Goal: Task Accomplishment & Management: Manage account settings

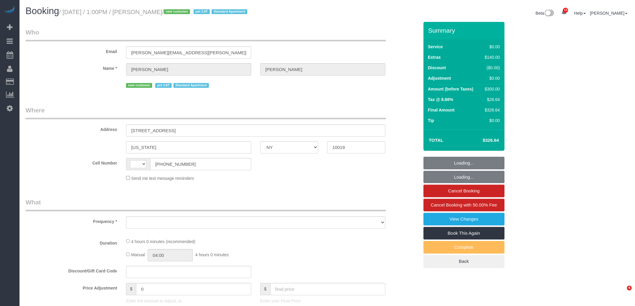
select select "NY"
select select "string:[GEOGRAPHIC_DATA]"
select select "object:772"
select select "number:89"
select select "number:90"
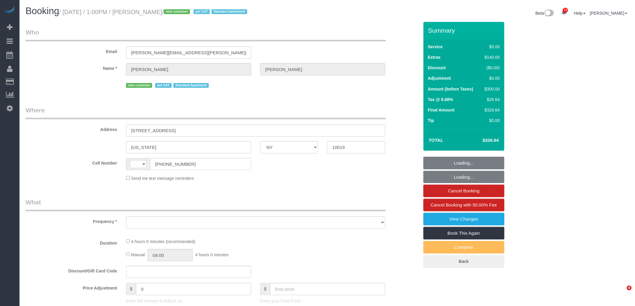
select select "number:14"
select select "number:5"
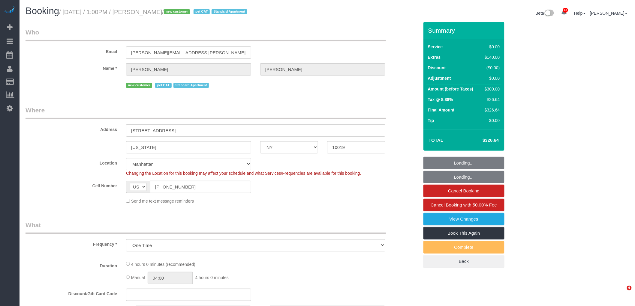
select select "string:stripe-pm_1S415Y4VGloSiKo7QmQBodpY"
select select "spot1"
select select "object:1452"
select select "1"
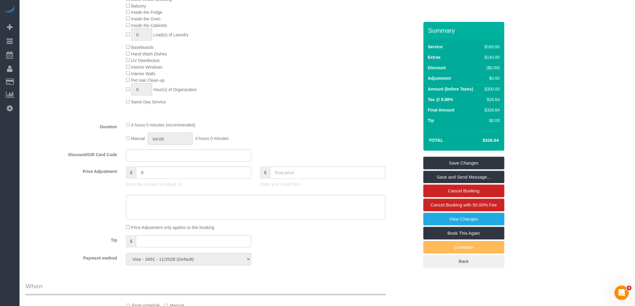
scroll to position [267, 0]
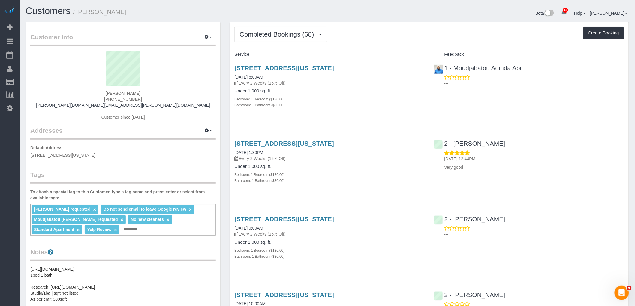
drag, startPoint x: 323, startPoint y: 110, endPoint x: 329, endPoint y: 112, distance: 6.8
click at [323, 110] on div "401 East 74th Street Apt 14s, New York, NY 10021 08/28/2025 8:00AM Every 2 Week…" at bounding box center [329, 89] width 199 height 61
click at [386, 110] on div "401 East 74th Street Apt 14s, New York, NY 10021 08/28/2025 8:00AM Every 2 Week…" at bounding box center [329, 89] width 199 height 61
click at [351, 116] on div "401 East 74th Street Apt 14s, New York, NY 10021 08/28/2025 8:00AM Every 2 Week…" at bounding box center [329, 89] width 199 height 61
drag, startPoint x: 107, startPoint y: 91, endPoint x: 160, endPoint y: 91, distance: 52.2
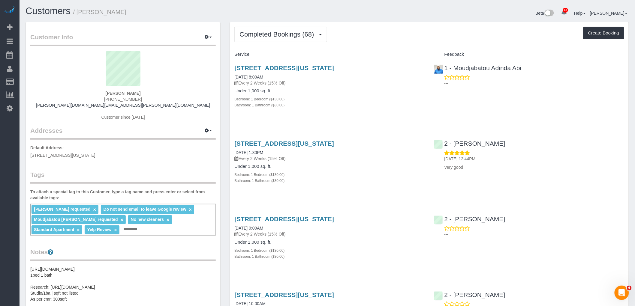
click at [160, 91] on div "Benjamin Green (917) 603-9504 benjamin.andrew.green@gmail.com Customer since 20…" at bounding box center [123, 88] width 186 height 75
copy div "Benjamin Green"
click at [287, 30] on button "Completed Bookings (68)" at bounding box center [280, 34] width 92 height 15
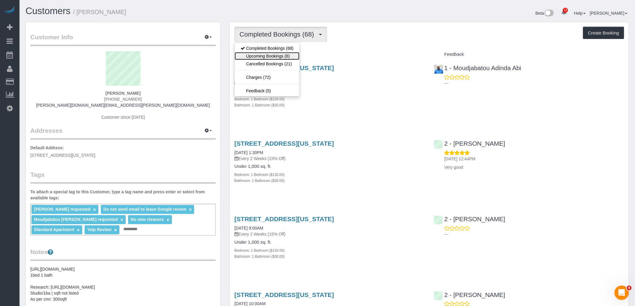
click at [278, 56] on link "Upcoming Bookings (6)" at bounding box center [267, 56] width 65 height 8
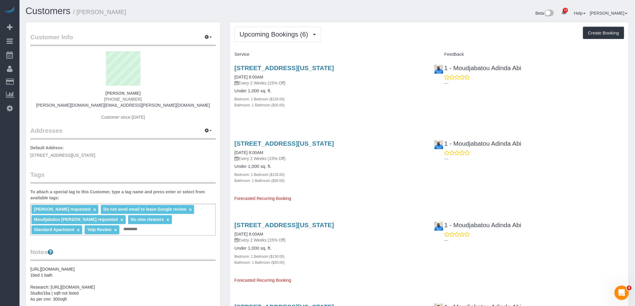
click at [409, 37] on div "Upcoming Bookings (6) Completed Bookings (68) Upcoming Bookings (6) Cancelled B…" at bounding box center [429, 34] width 390 height 15
click at [288, 34] on span "Upcoming Bookings (6)" at bounding box center [276, 35] width 72 height 8
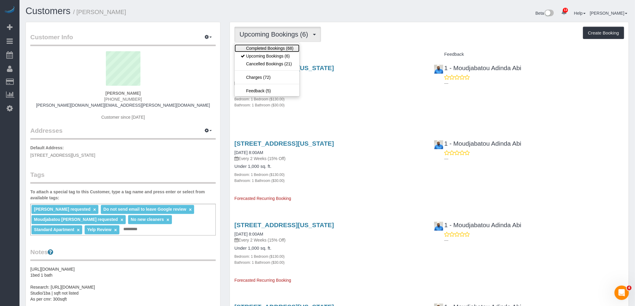
click at [278, 45] on link "Completed Bookings (68)" at bounding box center [267, 48] width 65 height 8
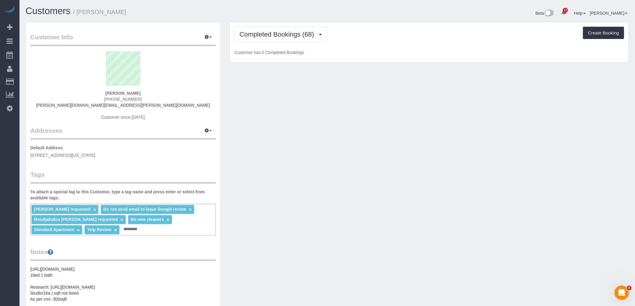
click at [400, 39] on div "Completed Bookings (68) Completed Bookings (68) Upcoming Bookings (6) Cancelled…" at bounding box center [429, 34] width 390 height 15
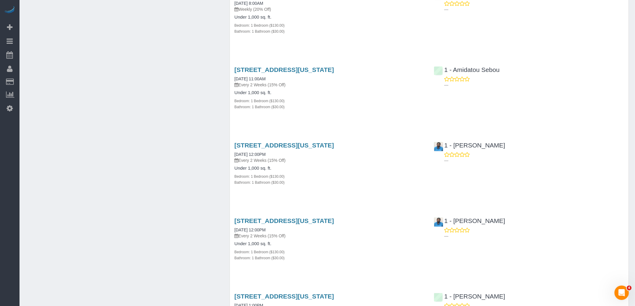
scroll to position [1601, 0]
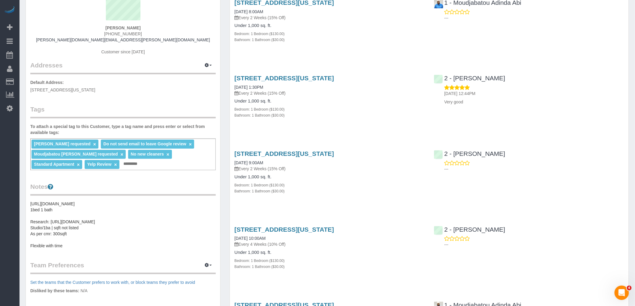
scroll to position [0, 0]
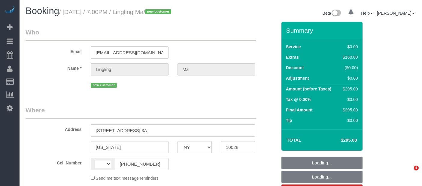
select select "NY"
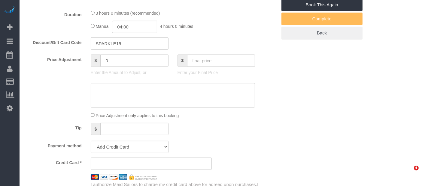
select select "string:[GEOGRAPHIC_DATA]"
select select "object:882"
select select "number:89"
select select "number:90"
select select "number:15"
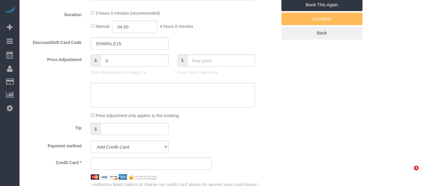
select select "number:5"
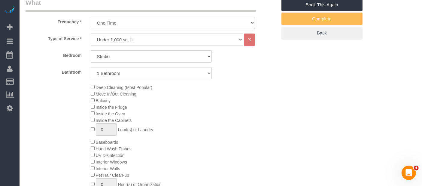
select select "string:stripe-pm_1S5ADb4VGloSiKo7POxdAiN1"
select select "spot1"
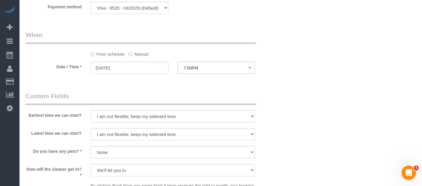
select select "object:1045"
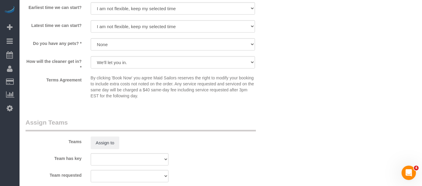
scroll to position [609, 0]
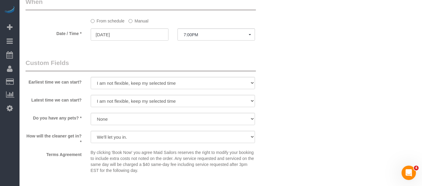
drag, startPoint x: 138, startPoint y: 20, endPoint x: 137, endPoint y: 28, distance: 8.2
click at [138, 19] on label "Manual" at bounding box center [138, 20] width 20 height 8
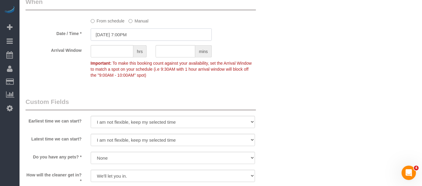
click at [137, 37] on input "09/08/2025 7:00PM" at bounding box center [151, 35] width 121 height 12
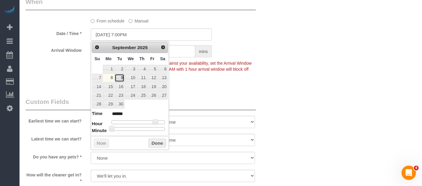
click at [119, 77] on link "9" at bounding box center [120, 78] width 10 height 8
type input "09/09/2025 7:00PM"
click at [160, 141] on button "Done" at bounding box center [157, 144] width 18 height 10
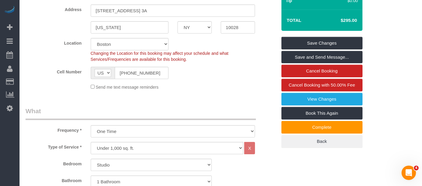
scroll to position [28, 0]
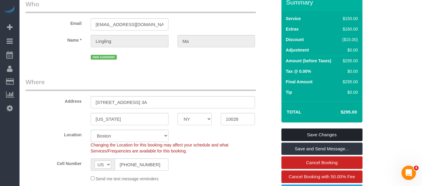
click at [335, 132] on link "Save Changes" at bounding box center [321, 135] width 81 height 13
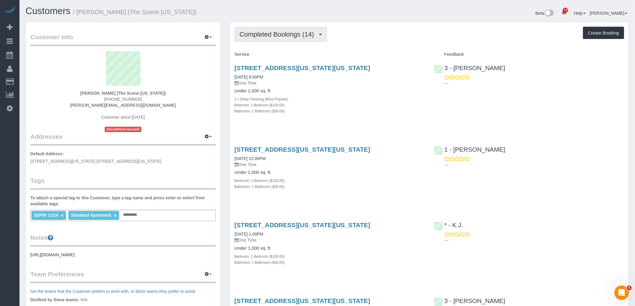
click at [304, 34] on span "Completed Bookings (14)" at bounding box center [278, 35] width 77 height 8
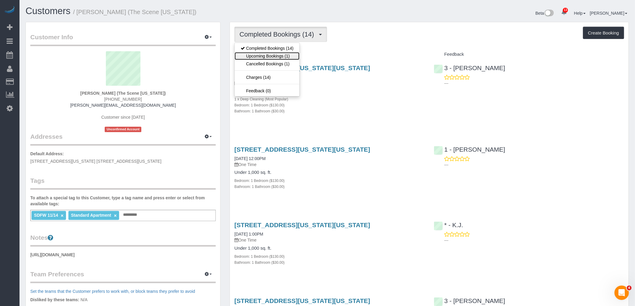
click at [290, 55] on link "Upcoming Bookings (1)" at bounding box center [267, 56] width 65 height 8
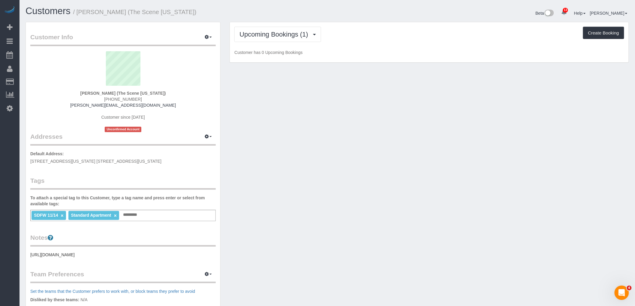
click at [382, 36] on div "Upcoming Bookings (1) Completed Bookings (14) Upcoming Bookings (1) Cancelled B…" at bounding box center [429, 34] width 390 height 15
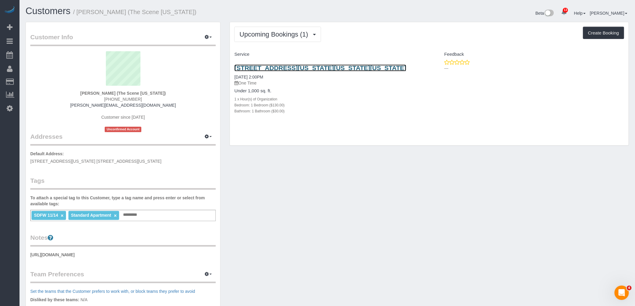
click at [325, 67] on link "123 Washington Street, Apt 55g, New York, Ny 10006, 55g, New York, NY 10006" at bounding box center [320, 68] width 172 height 7
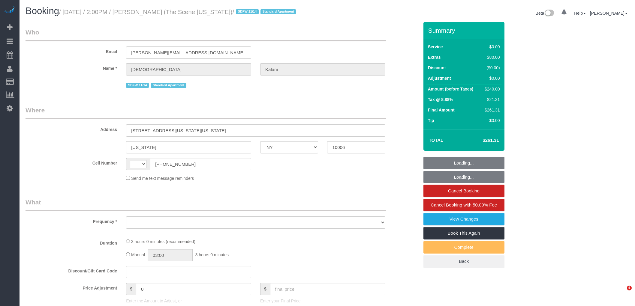
select select "NY"
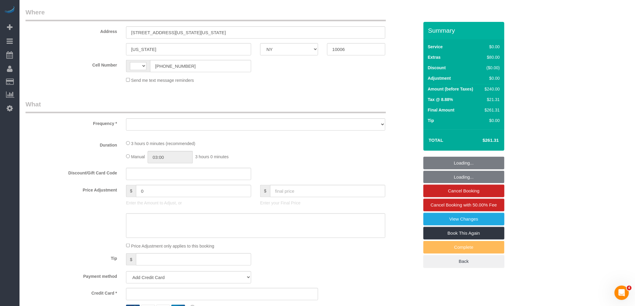
select select "string:US"
select select "object:739"
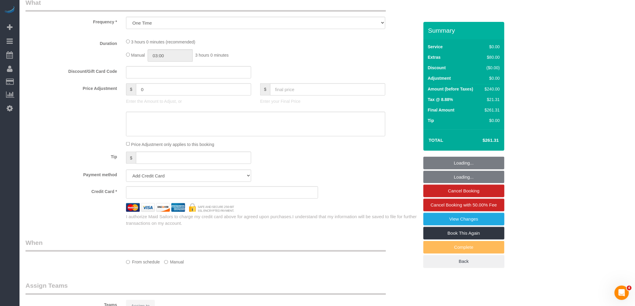
select select "number:89"
select select "number:90"
select select "number:15"
select select "number:5"
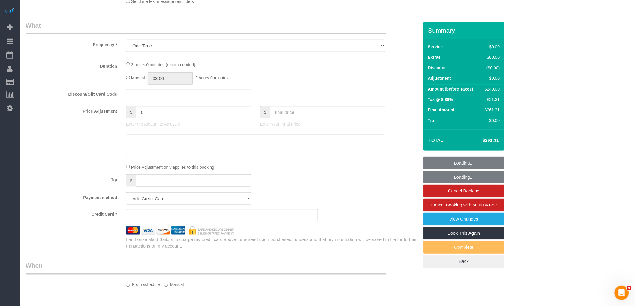
select select "1"
select select "spot1"
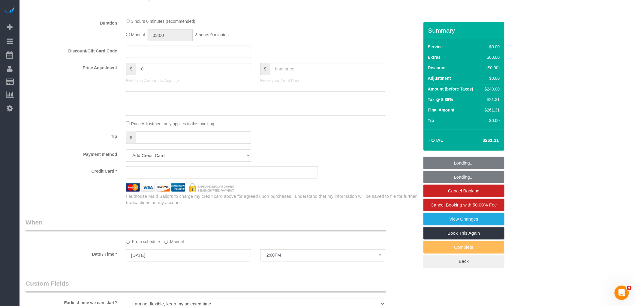
select select "object:1419"
select select "string:stripe-pm_1S5GB34VGloSiKo7MYM5gOiZ"
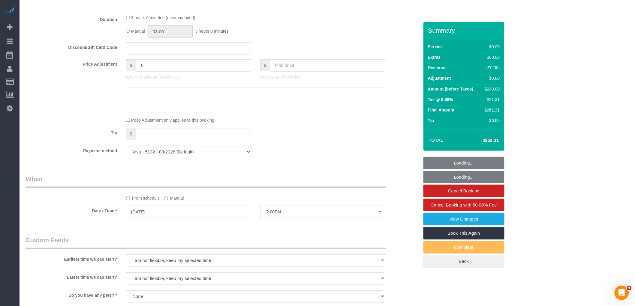
select select "1"
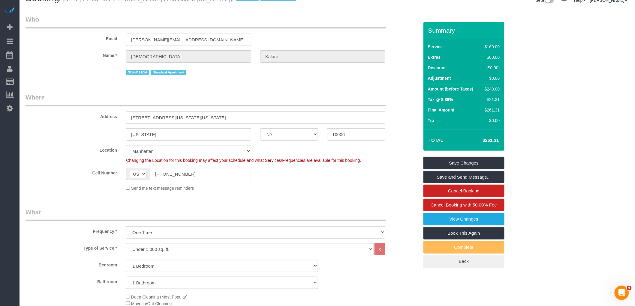
scroll to position [0, 0]
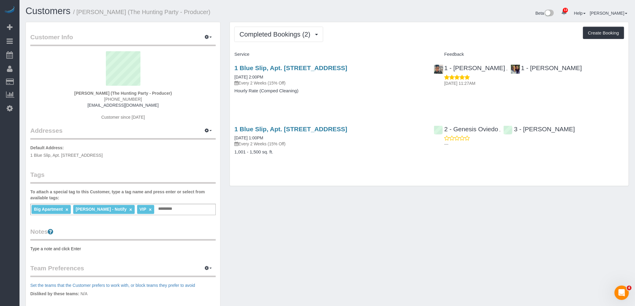
click at [198, 57] on sui-profile-pic at bounding box center [123, 70] width 176 height 39
drag, startPoint x: 233, startPoint y: 67, endPoint x: 364, endPoint y: 68, distance: 131.2
click at [364, 68] on div "1 Blue Slip, Apt. [STREET_ADDRESS] [DATE] 2:00PM Every 2 Weeks (15% Off) Hourly…" at bounding box center [329, 82] width 199 height 46
copy link "1 Blue Slip, Apt. [STREET_ADDRESS]"
click at [404, 41] on div "Completed Bookings (2) Completed Bookings (2) Upcoming Bookings (7) Cancelled B…" at bounding box center [429, 34] width 390 height 15
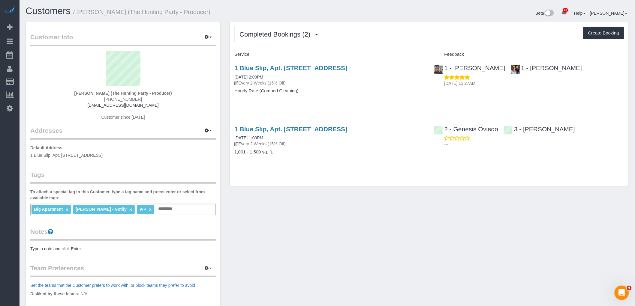
click at [391, 52] on div "Service" at bounding box center [329, 55] width 199 height 10
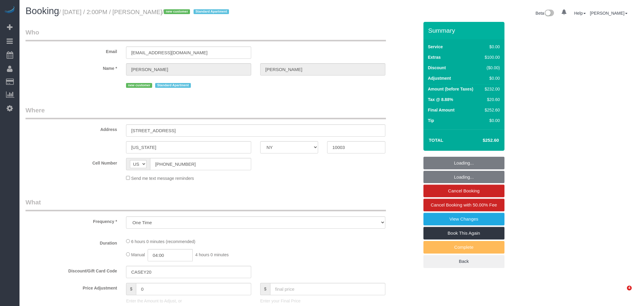
select select "NY"
select select "string:stripe-pm_1S35pW4VGloSiKo7KbuK0hyX"
select select "2"
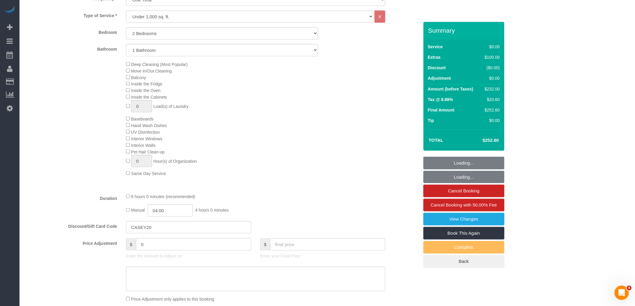
select select "number:89"
select select "number:90"
select select "number:15"
select select "number:5"
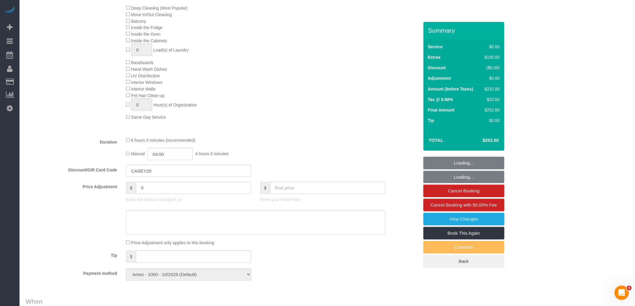
select select "object:1025"
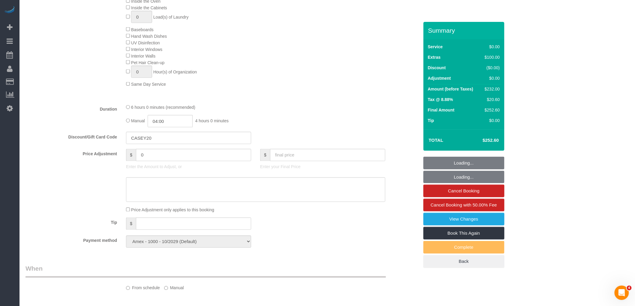
select select "spot1"
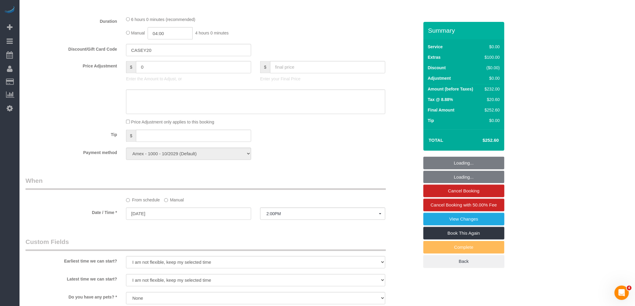
select select "2"
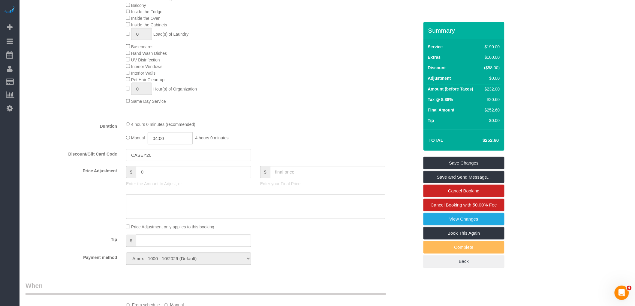
scroll to position [256, 0]
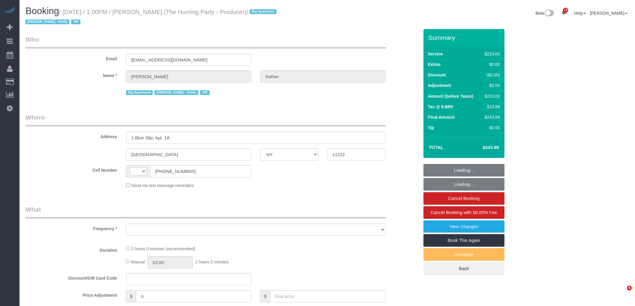
select select "NY"
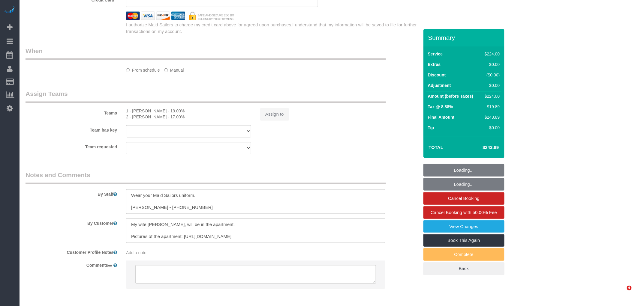
select select "string:[GEOGRAPHIC_DATA]"
select select "object:758"
select select "spot1"
select select "number:58"
select select "number:76"
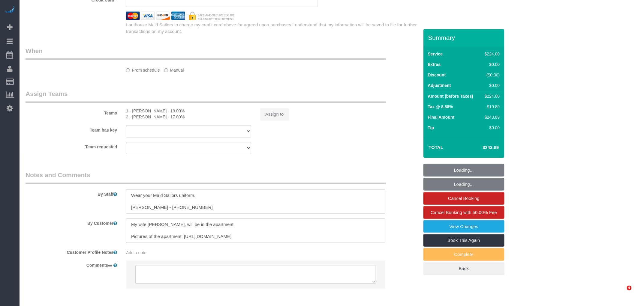
select select "number:15"
select select "number:5"
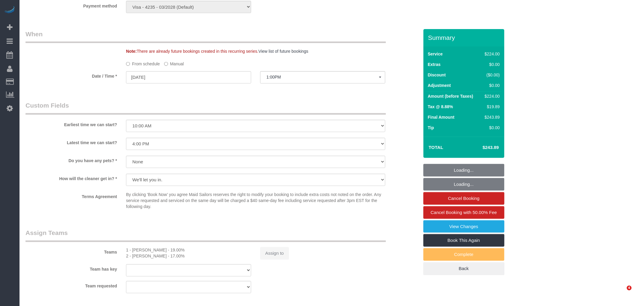
select select "string:stripe-pm_1Rtzof4VGloSiKo7440tZ5Fk"
select select "2"
select select "120"
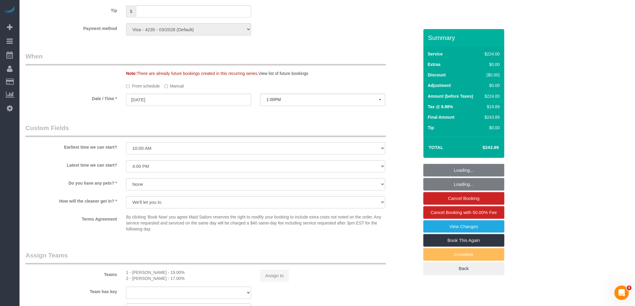
select select "object:1396"
select select "41402"
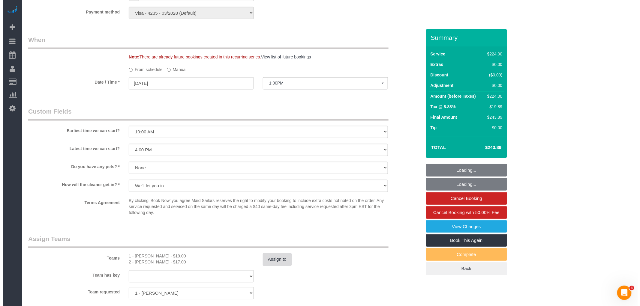
scroll to position [556, 0]
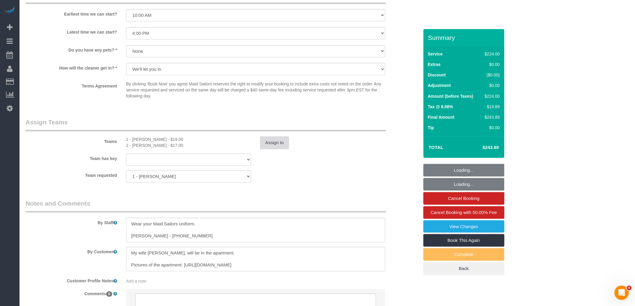
click at [276, 144] on button "Assign to" at bounding box center [274, 143] width 29 height 13
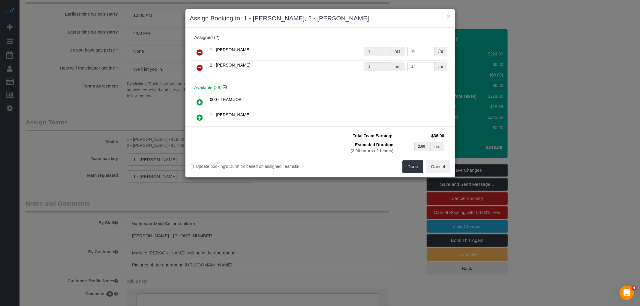
click at [201, 67] on icon at bounding box center [200, 67] width 6 height 7
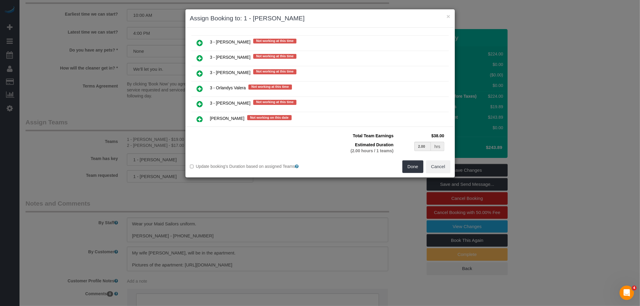
scroll to position [901, 0]
click at [201, 54] on icon at bounding box center [200, 57] width 6 height 7
type input "1.00"
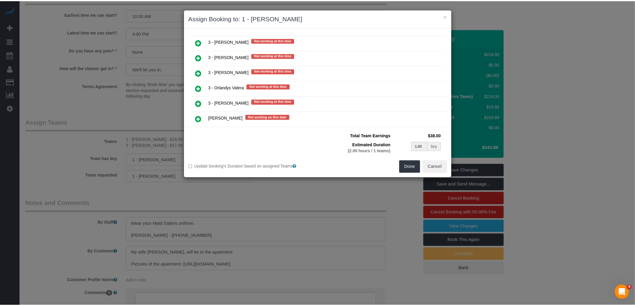
scroll to position [916, 0]
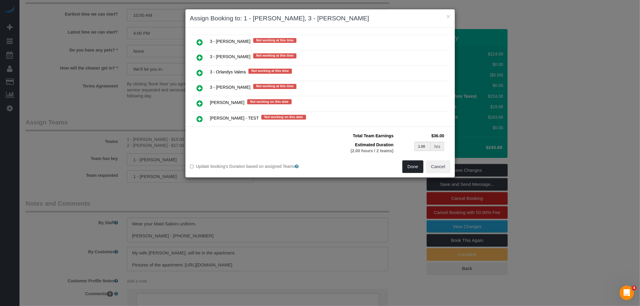
click at [414, 165] on button "Done" at bounding box center [413, 167] width 21 height 13
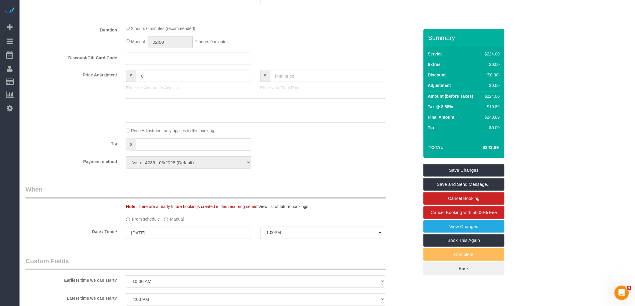
select select "spot50"
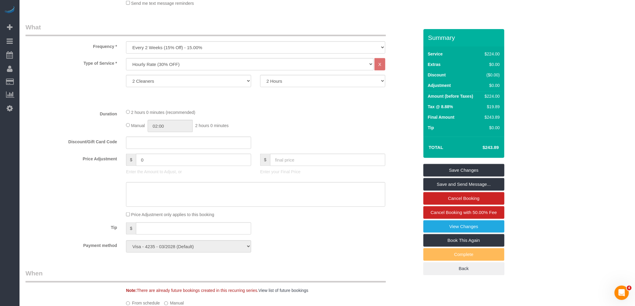
scroll to position [189, 0]
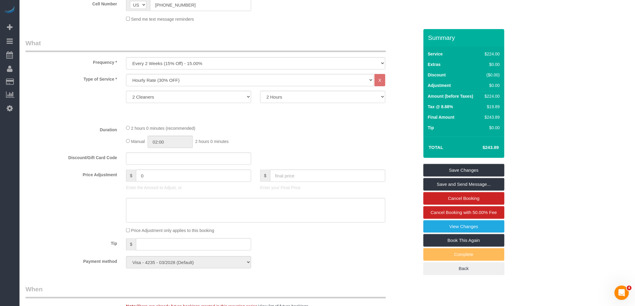
click at [131, 144] on div "Manual 02:00 2 hours 0 minutes" at bounding box center [255, 142] width 259 height 12
select select "spot99"
click at [470, 167] on link "Save Changes" at bounding box center [464, 170] width 81 height 13
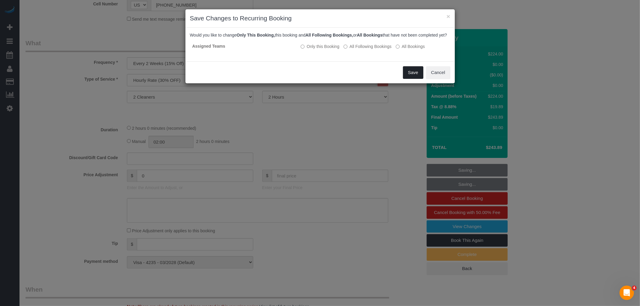
click at [421, 79] on button "Save" at bounding box center [413, 72] width 20 height 13
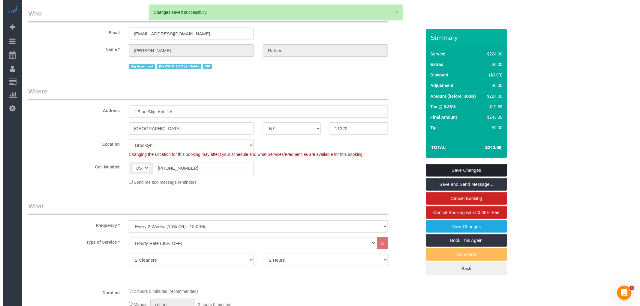
scroll to position [0, 0]
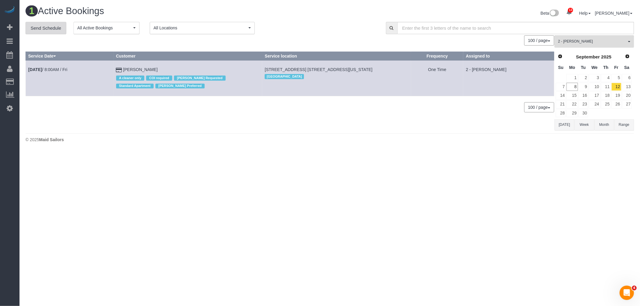
click at [38, 27] on link "Send Schedule" at bounding box center [46, 28] width 41 height 13
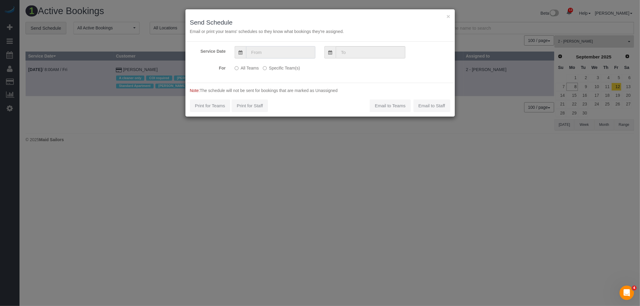
click at [291, 53] on input "text" at bounding box center [280, 52] width 69 height 12
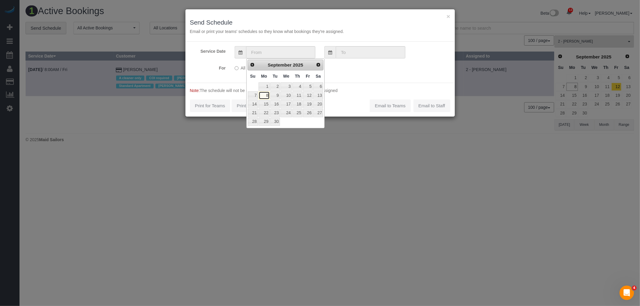
click at [264, 96] on link "8" at bounding box center [264, 96] width 11 height 8
type input "09/08/2025"
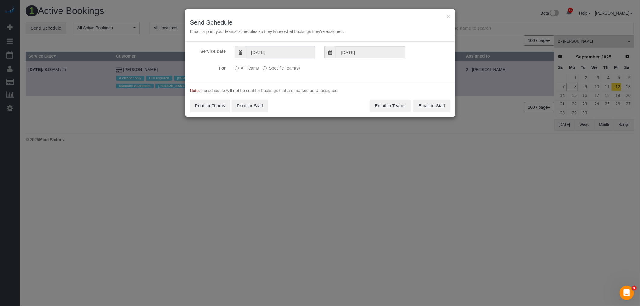
click at [278, 46] on input "09/08/2025" at bounding box center [280, 52] width 69 height 12
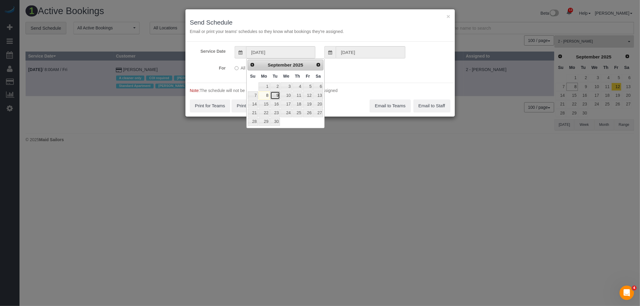
click at [275, 96] on link "9" at bounding box center [275, 96] width 10 height 8
type input "09/09/2025"
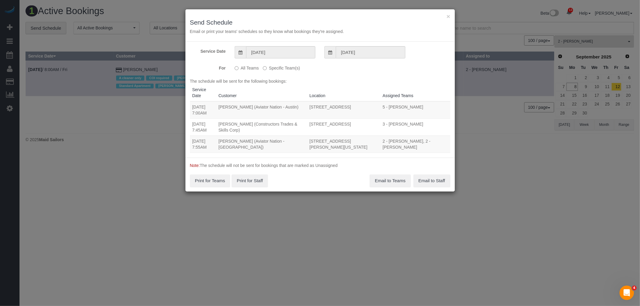
click at [281, 65] on label "Specific Team(s)" at bounding box center [281, 67] width 37 height 8
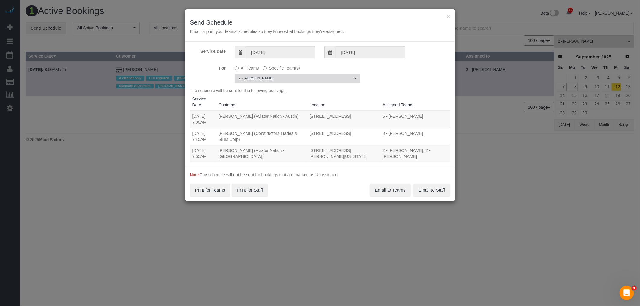
click at [290, 77] on span "2 - [PERSON_NAME]" at bounding box center [296, 78] width 114 height 5
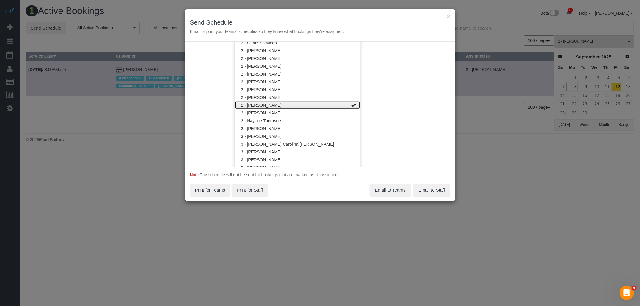
click at [294, 103] on link "2 - [PERSON_NAME]" at bounding box center [297, 105] width 125 height 8
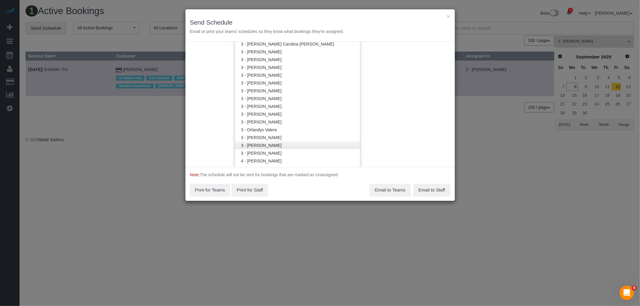
scroll to position [547, 0]
click at [447, 18] on button "×" at bounding box center [449, 16] width 4 height 6
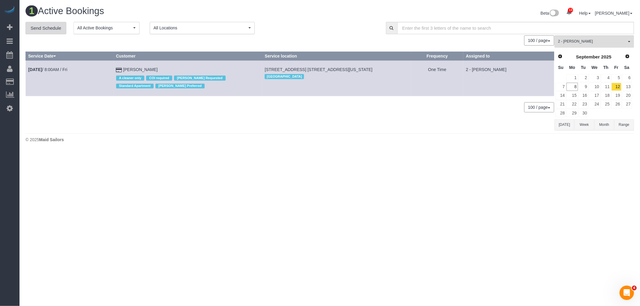
scroll to position [0, 0]
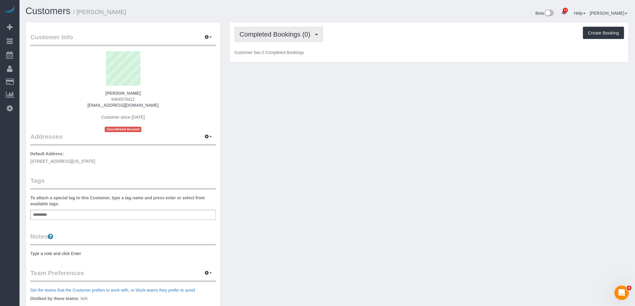
drag, startPoint x: 298, startPoint y: 35, endPoint x: 300, endPoint y: 41, distance: 6.7
click at [298, 35] on span "Completed Bookings (0)" at bounding box center [277, 35] width 74 height 8
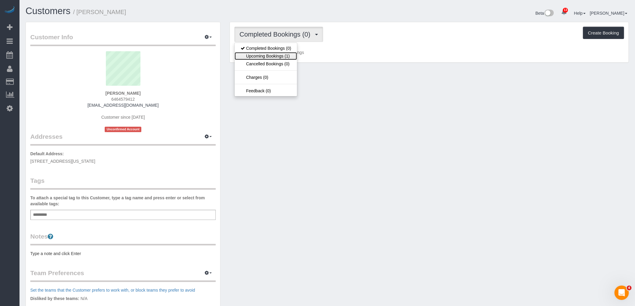
click at [293, 55] on link "Upcoming Bookings (1)" at bounding box center [266, 56] width 62 height 8
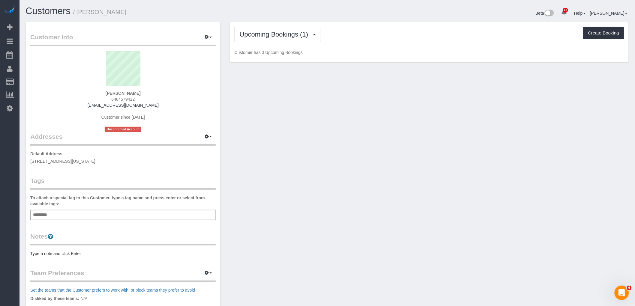
click at [397, 38] on div "Upcoming Bookings (1) Completed Bookings (0) Upcoming Bookings (1) Cancelled Bo…" at bounding box center [429, 34] width 390 height 15
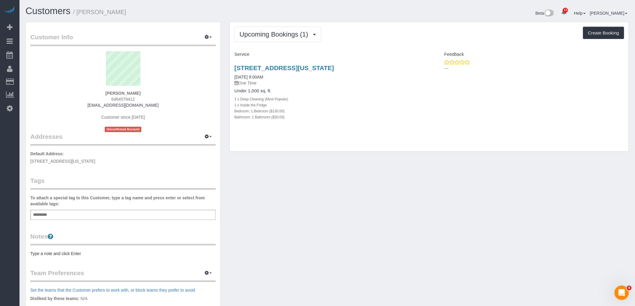
click at [410, 44] on div "Upcoming Bookings (1) Completed Bookings (0) Upcoming Bookings (1) Cancelled Bo…" at bounding box center [429, 87] width 399 height 130
click at [334, 69] on link "[STREET_ADDRESS][US_STATE]" at bounding box center [284, 68] width 100 height 7
click at [334, 67] on link "[STREET_ADDRESS][US_STATE]" at bounding box center [284, 68] width 100 height 7
click at [292, 29] on button "Upcoming Bookings (1)" at bounding box center [277, 34] width 87 height 15
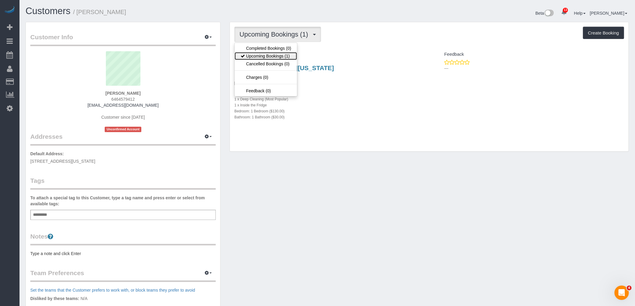
click at [279, 55] on link "Upcoming Bookings (1)" at bounding box center [266, 56] width 62 height 8
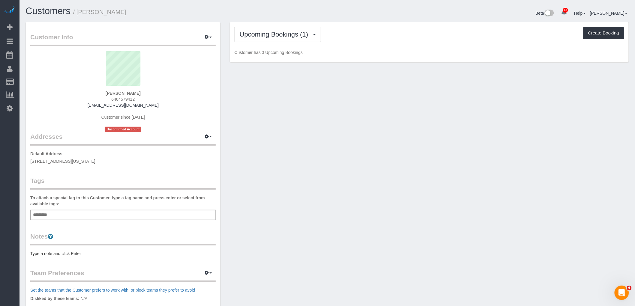
click at [376, 40] on div "Upcoming Bookings (1) Completed Bookings (0) Upcoming Bookings (1) Cancelled Bo…" at bounding box center [429, 34] width 390 height 15
click at [294, 39] on button "Upcoming Bookings (1)" at bounding box center [277, 34] width 87 height 15
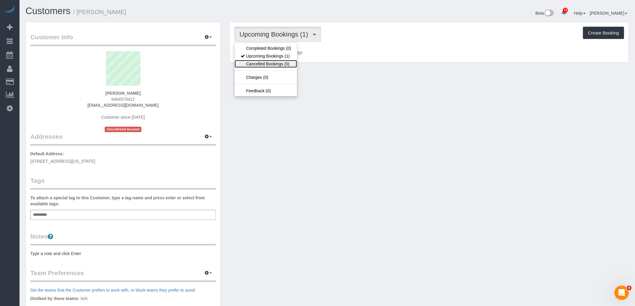
click at [288, 62] on link "Cancelled Bookings (0)" at bounding box center [266, 64] width 62 height 8
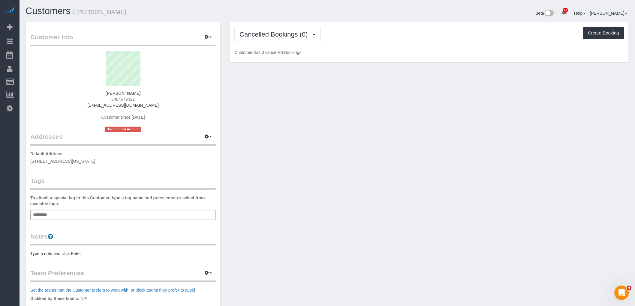
click at [407, 48] on div "Cancelled Bookings (0) Completed Bookings (0) Upcoming Bookings (1) Cancelled B…" at bounding box center [429, 42] width 399 height 41
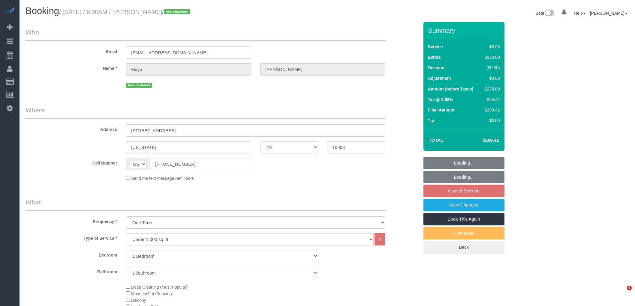
select select "NY"
select select "number:89"
select select "number:69"
select select "number:15"
select select "number:5"
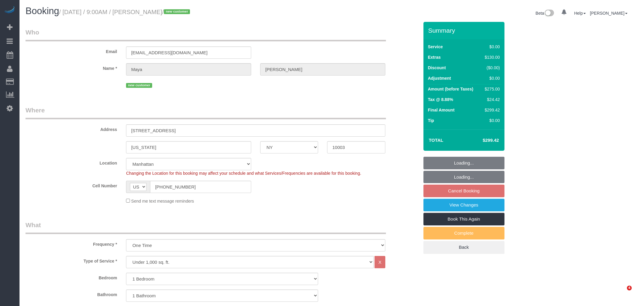
select select "object:1411"
select select "spot2"
select select "1"
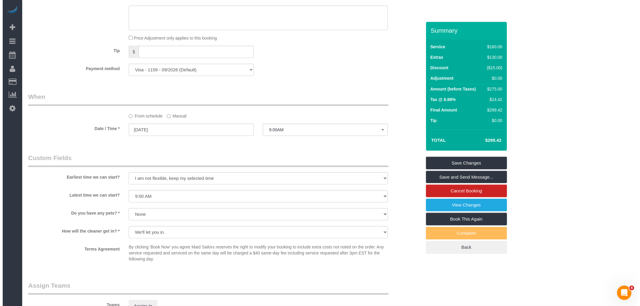
scroll to position [600, 0]
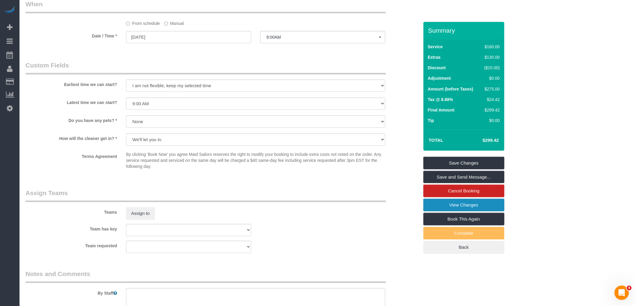
click at [469, 209] on link "View Changes" at bounding box center [464, 205] width 81 height 13
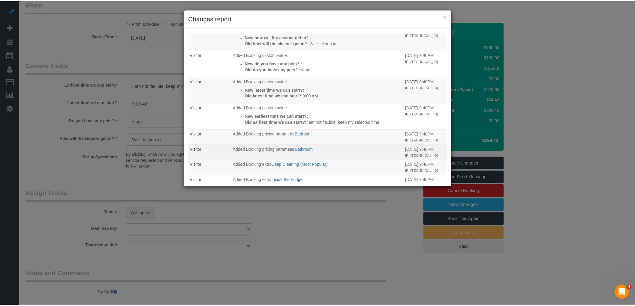
scroll to position [100, 0]
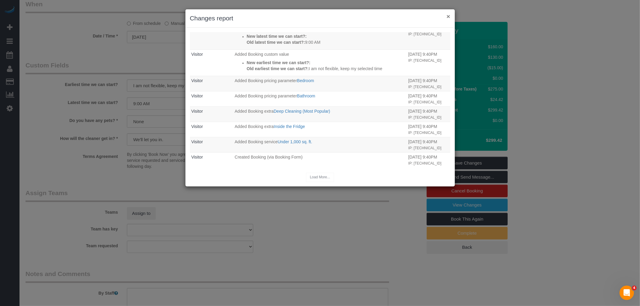
drag, startPoint x: 449, startPoint y: 18, endPoint x: 445, endPoint y: 17, distance: 3.4
click at [449, 18] on button "×" at bounding box center [449, 16] width 4 height 6
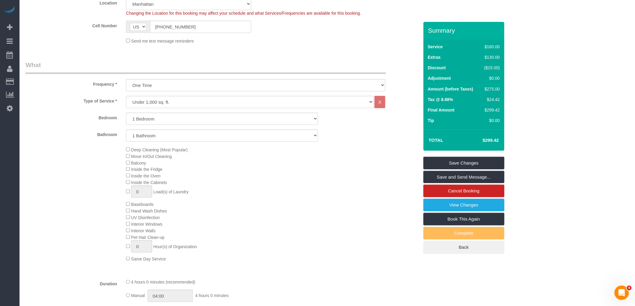
scroll to position [167, 0]
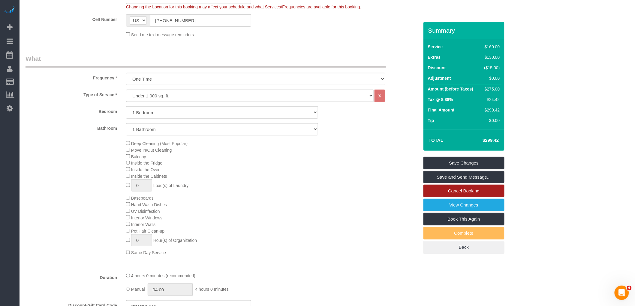
click at [476, 190] on link "Cancel Booking" at bounding box center [464, 191] width 81 height 13
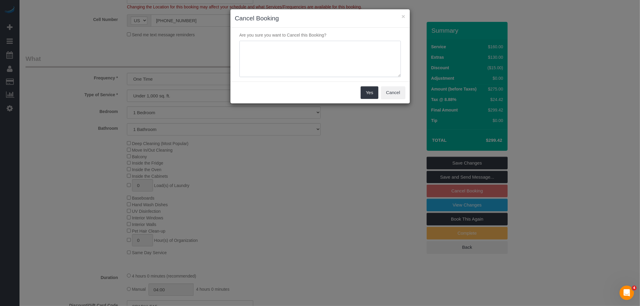
click at [293, 46] on textarea at bounding box center [320, 59] width 161 height 37
type textarea "Cancelled as requested"
click at [373, 97] on button "Yes" at bounding box center [369, 92] width 17 height 13
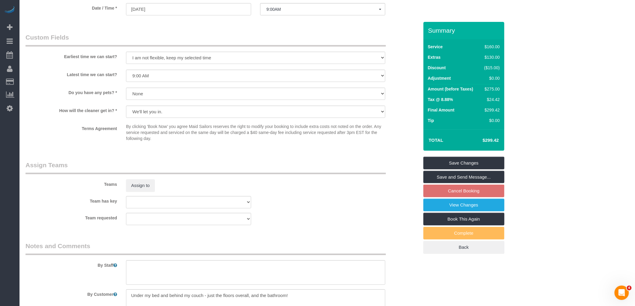
scroll to position [734, 0]
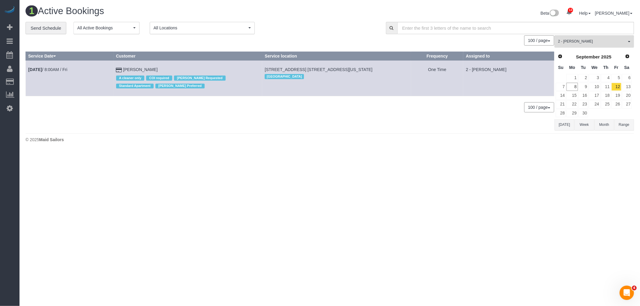
drag, startPoint x: 348, startPoint y: 13, endPoint x: 351, endPoint y: 6, distance: 7.5
click at [348, 13] on div "Beta 13 Your Notifications You have 0 alerts × You have 1 to charge for 09/06/2…" at bounding box center [484, 14] width 309 height 16
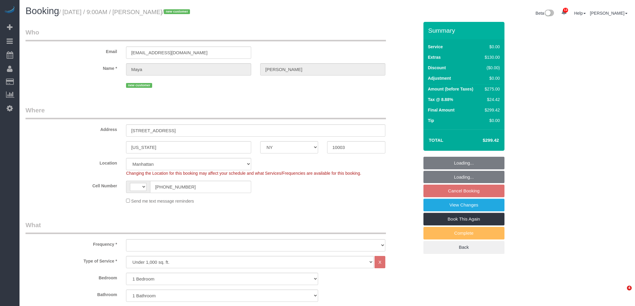
select select "NY"
select select "string:US"
select select "object:1021"
select select "1"
select select "number:89"
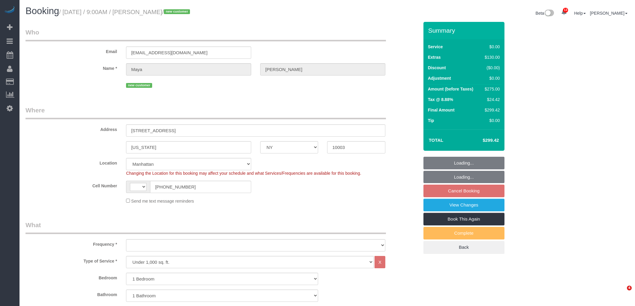
select select "number:69"
select select "number:15"
select select "number:5"
select select "spot2"
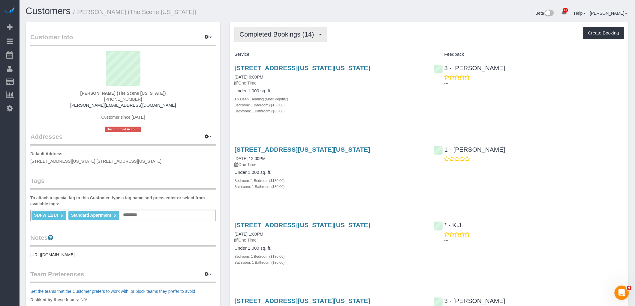
click at [290, 38] on button "Completed Bookings (14)" at bounding box center [280, 34] width 92 height 15
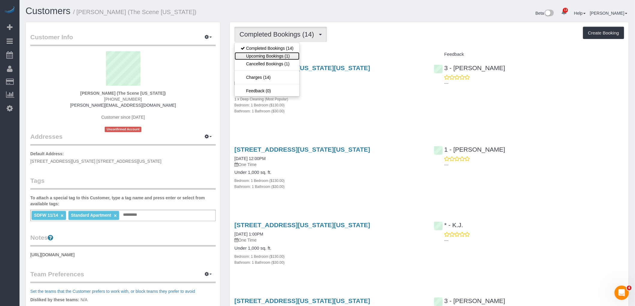
click at [285, 53] on link "Upcoming Bookings (1)" at bounding box center [267, 56] width 65 height 8
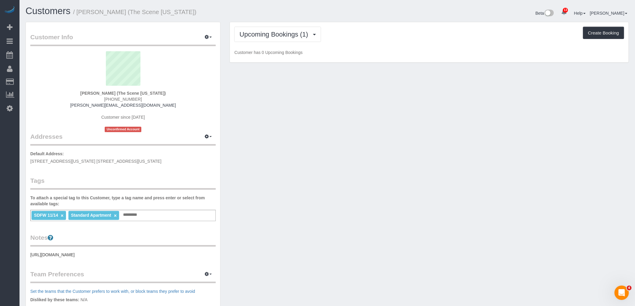
click at [379, 41] on div "Upcoming Bookings (1) Completed Bookings (14) Upcoming Bookings (1) Cancelled B…" at bounding box center [429, 34] width 390 height 15
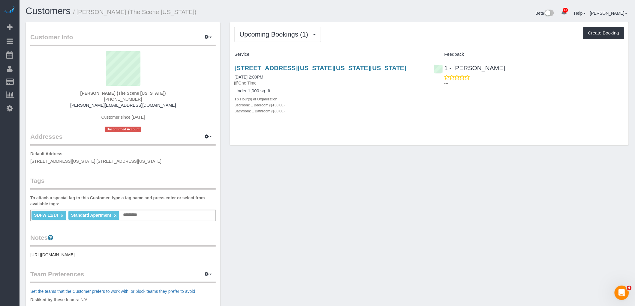
drag, startPoint x: 422, startPoint y: 101, endPoint x: 324, endPoint y: 53, distance: 109.7
click at [422, 102] on div "Under 1,000 sq. ft. 1 x Hour(s) of Organization Bedroom: 1 Bedroom ($130.00) Ba…" at bounding box center [329, 102] width 190 height 26
click at [264, 36] on span "Upcoming Bookings (1)" at bounding box center [276, 35] width 72 height 8
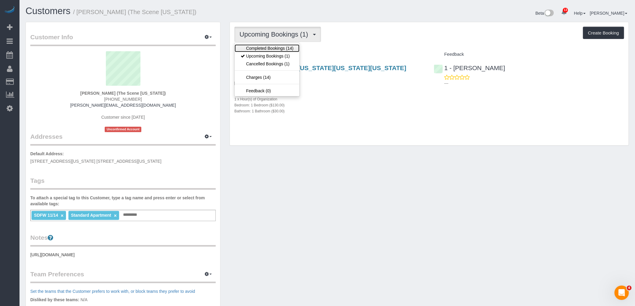
drag, startPoint x: 267, startPoint y: 47, endPoint x: 321, endPoint y: 43, distance: 54.2
click at [267, 47] on link "Completed Bookings (14)" at bounding box center [267, 48] width 65 height 8
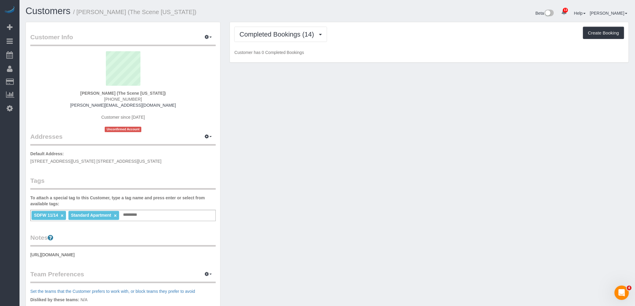
click at [331, 43] on div "Completed Bookings (14) Completed Bookings (14) Upcoming Bookings (1) Cancelled…" at bounding box center [429, 42] width 399 height 41
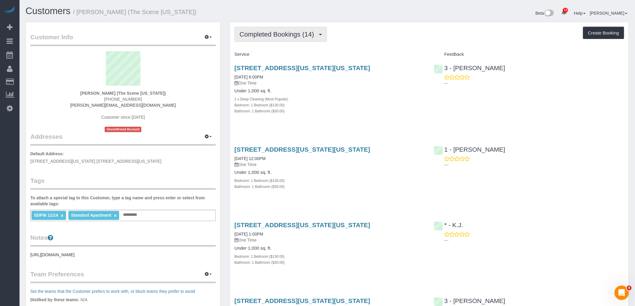
click at [288, 35] on span "Completed Bookings (14)" at bounding box center [278, 35] width 77 height 8
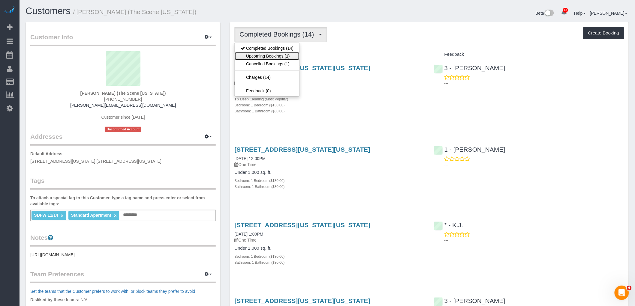
click at [285, 57] on link "Upcoming Bookings (1)" at bounding box center [267, 56] width 65 height 8
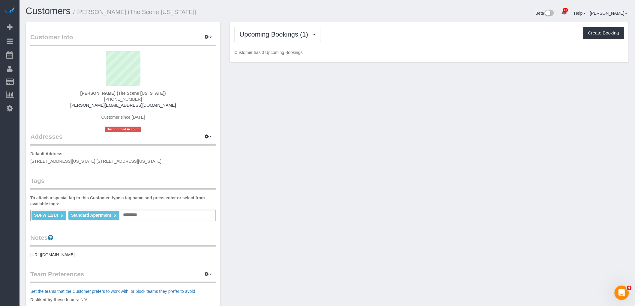
click at [376, 46] on div "Upcoming Bookings (1) Completed Bookings (14) Upcoming Bookings (1) Cancelled B…" at bounding box center [429, 42] width 399 height 41
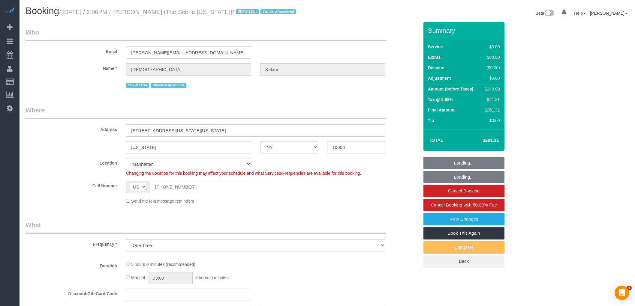
select select "NY"
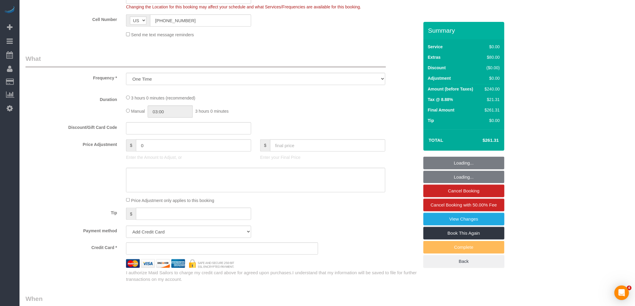
select select "object:1311"
select select "number:89"
select select "number:90"
select select "number:15"
select select "number:5"
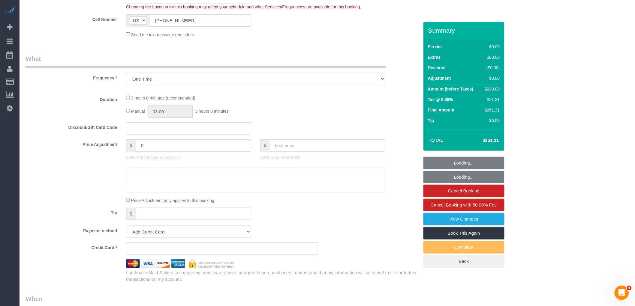
select select "string:stripe-pm_1S5GB34VGloSiKo7MYM5gOiZ"
select select "spot1"
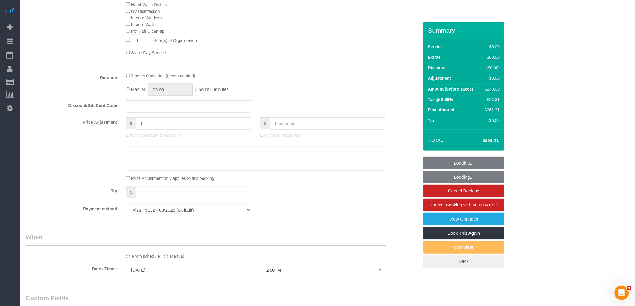
select select "1"
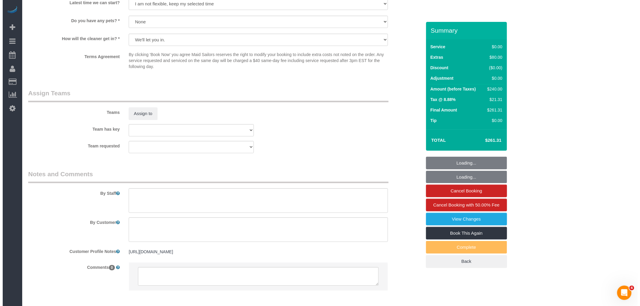
scroll to position [737, 0]
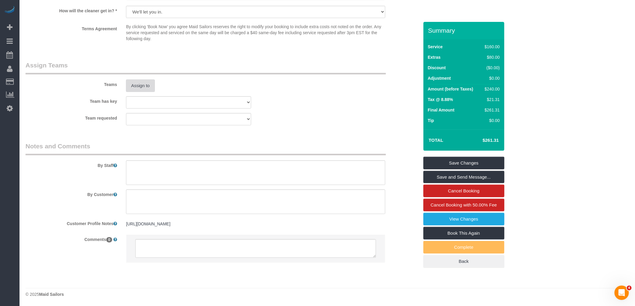
click at [138, 86] on button "Assign to" at bounding box center [140, 86] width 29 height 13
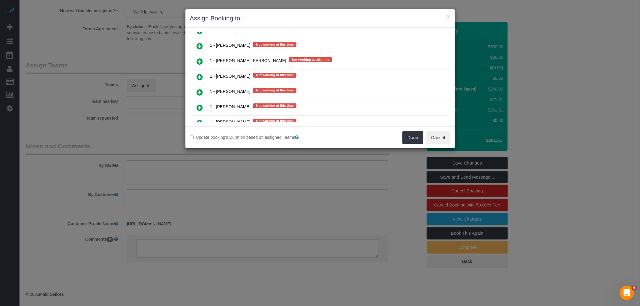
scroll to position [634, 0]
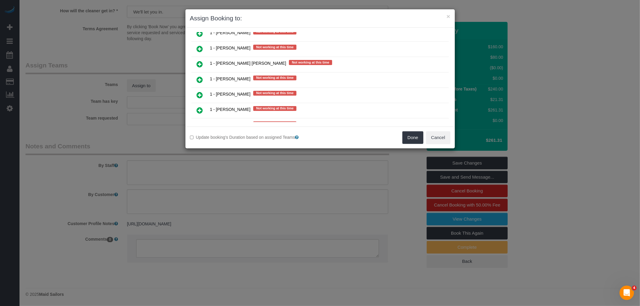
click at [194, 105] on link at bounding box center [200, 111] width 14 height 12
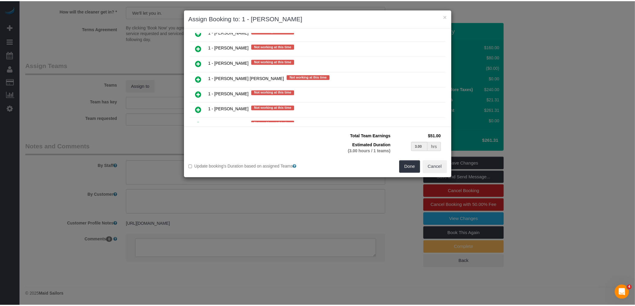
scroll to position [647, 0]
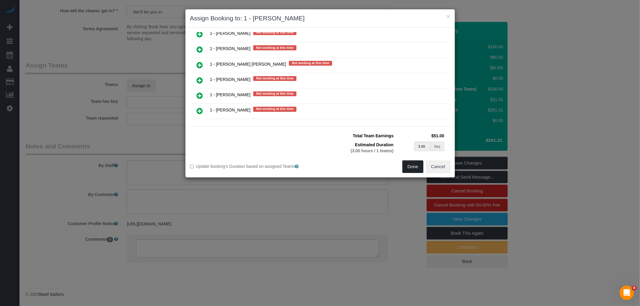
click at [404, 166] on button "Done" at bounding box center [413, 167] width 21 height 13
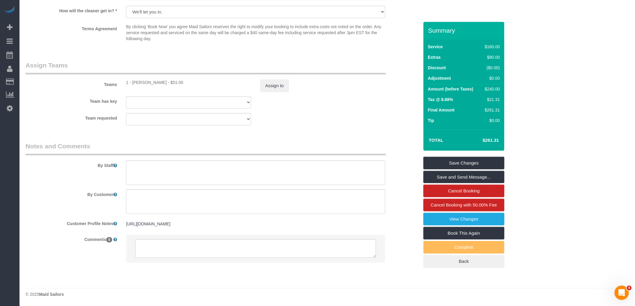
click at [318, 129] on fieldset "Assign Teams Teams 1 - Jhonaysy Materano - $51.00 Assign to Team has key 000- D…" at bounding box center [223, 95] width 394 height 69
click at [485, 180] on link "Save and Send Message..." at bounding box center [464, 177] width 81 height 13
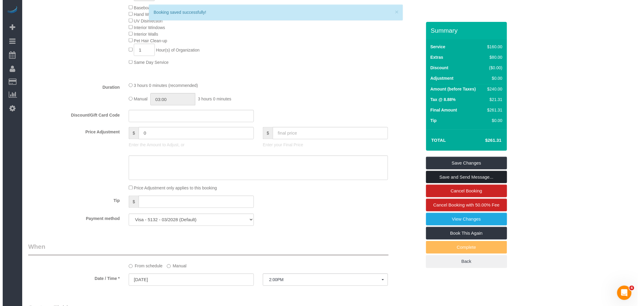
scroll to position [300, 0]
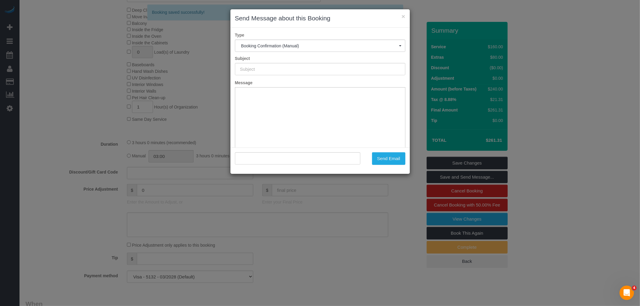
type input "Cleaning Confirmed for 09/09/2025 at 2:00pm"
type input ""Ridhima Kalani" <ridhima@thescenenyc.com>"
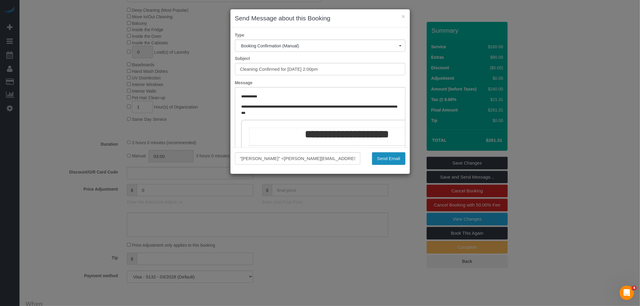
click at [390, 158] on button "Send Email" at bounding box center [388, 158] width 33 height 13
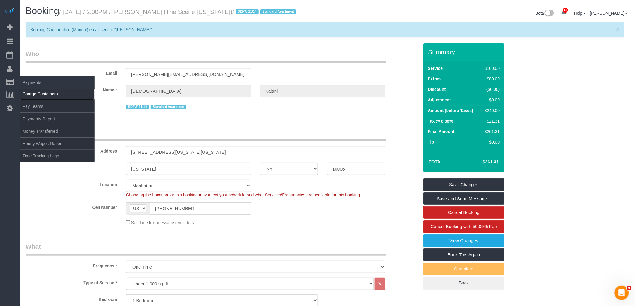
click at [38, 92] on link "Charge Customers" at bounding box center [57, 94] width 75 height 12
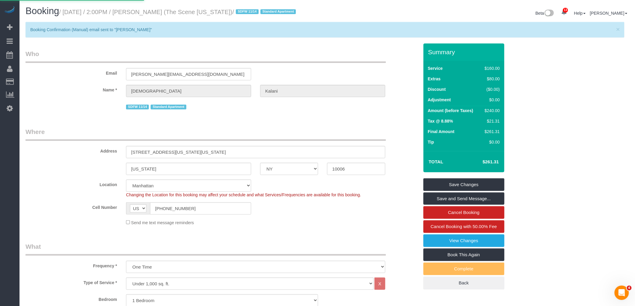
select select
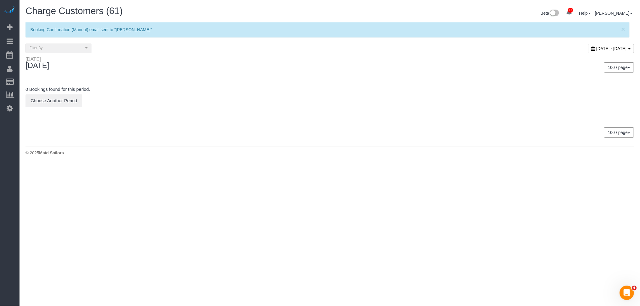
click at [597, 47] on span "September 08, 2025 - September 08, 2025" at bounding box center [612, 48] width 30 height 5
type input "**********"
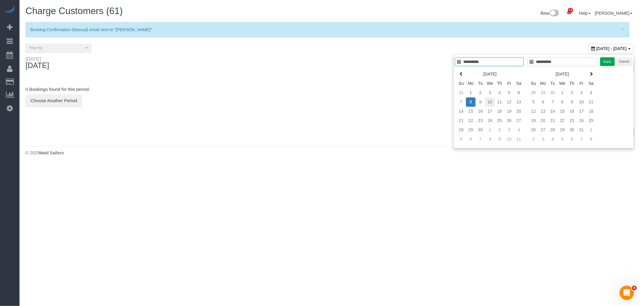
click at [485, 103] on td "10" at bounding box center [490, 102] width 10 height 9
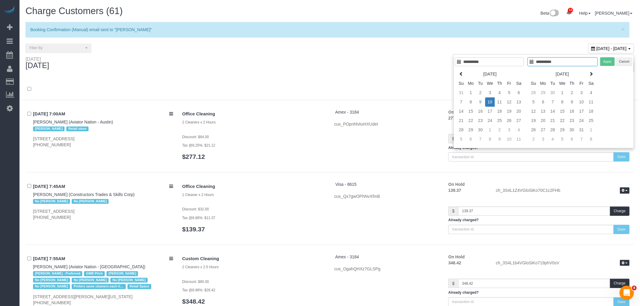
type input "**********"
click at [475, 103] on td "9" at bounding box center [476, 102] width 10 height 9
click at [475, 101] on td "9" at bounding box center [476, 102] width 10 height 9
type input "**********"
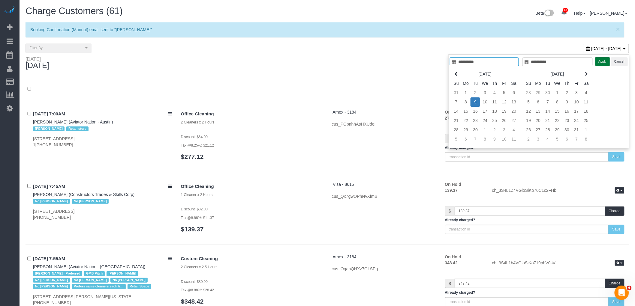
click at [599, 61] on button "Apply" at bounding box center [602, 61] width 15 height 9
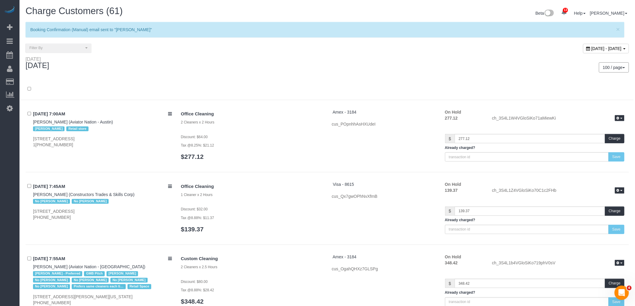
drag, startPoint x: 240, startPoint y: 77, endPoint x: 240, endPoint y: 80, distance: 3.7
click at [240, 76] on div "Tuesday September 09, 2025 100 / page 10 / page 20 / page 30 / page 40 / page 5…" at bounding box center [327, 67] width 613 height 22
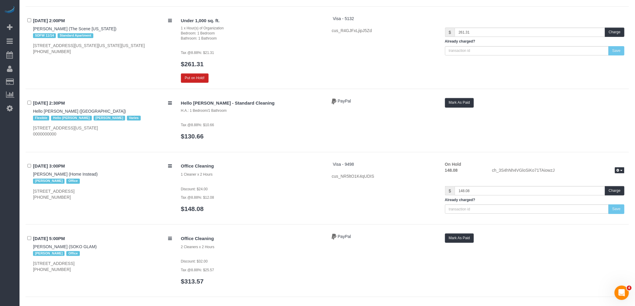
scroll to position [2702, 0]
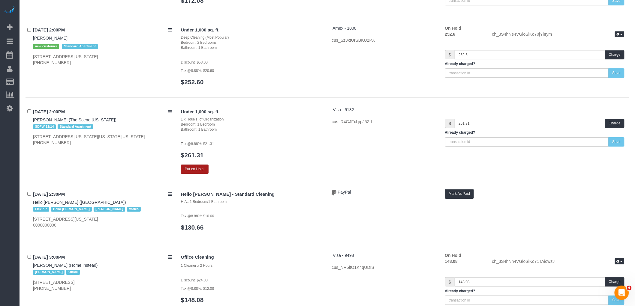
click at [193, 165] on button "Put on Hold!" at bounding box center [195, 169] width 28 height 9
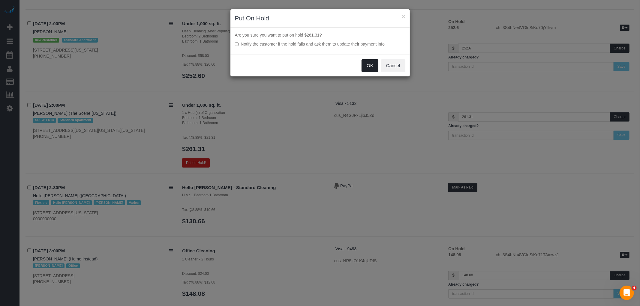
click at [364, 71] on button "OK" at bounding box center [370, 65] width 17 height 13
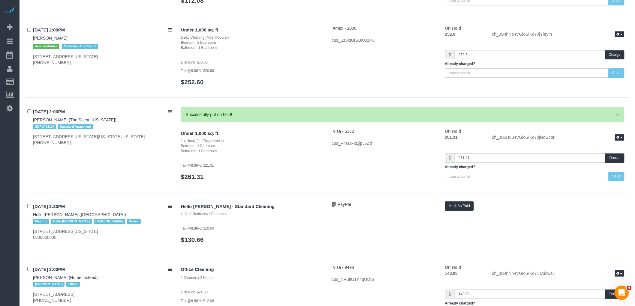
scroll to position [2535, 0]
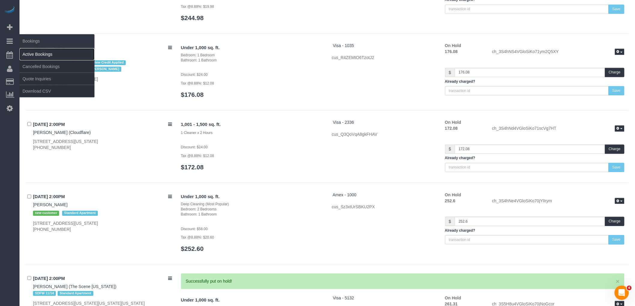
drag, startPoint x: 47, startPoint y: 53, endPoint x: 138, endPoint y: 49, distance: 91.6
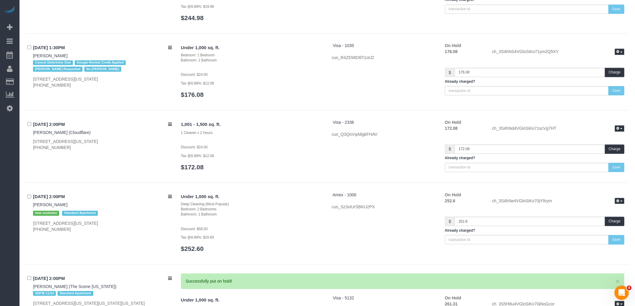
click at [47, 53] on link "Active Bookings" at bounding box center [57, 54] width 75 height 12
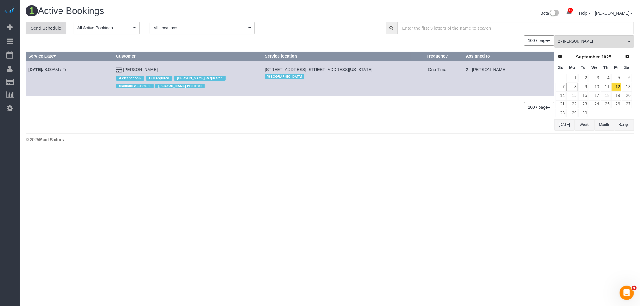
click at [39, 29] on link "Send Schedule" at bounding box center [46, 28] width 41 height 13
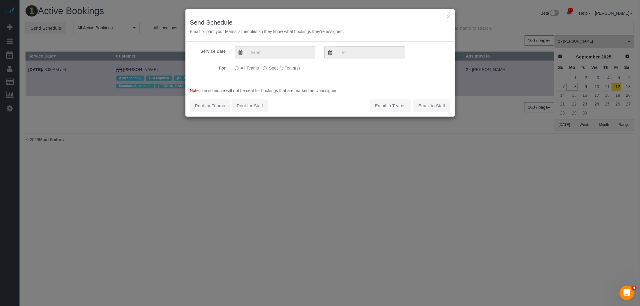
click at [267, 50] on input "text" at bounding box center [280, 52] width 69 height 12
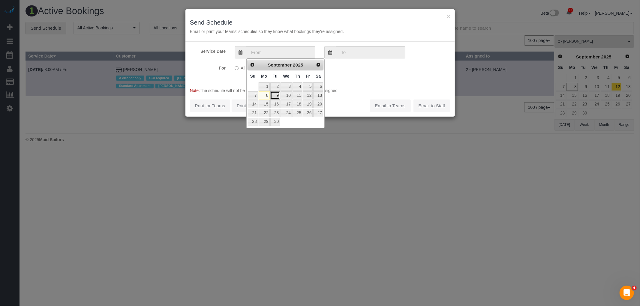
click at [274, 97] on link "9" at bounding box center [275, 96] width 10 height 8
type input "09/09/2025"
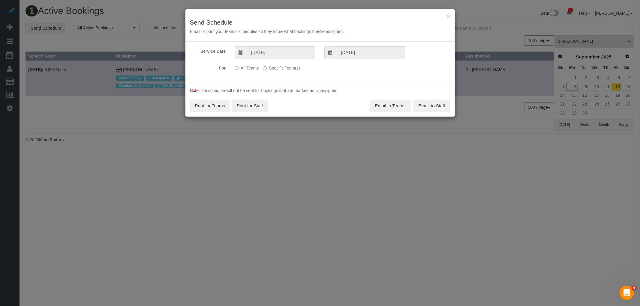
drag, startPoint x: 274, startPoint y: 67, endPoint x: 276, endPoint y: 70, distance: 3.9
click at [274, 66] on label "Specific Team(s)" at bounding box center [281, 67] width 37 height 8
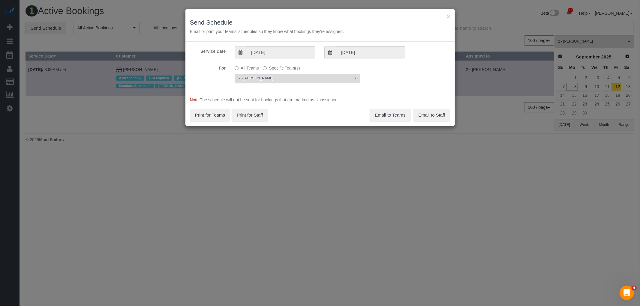
click at [290, 74] on button "2 - Marilu Quintero Choose Team(s)" at bounding box center [298, 78] width 126 height 9
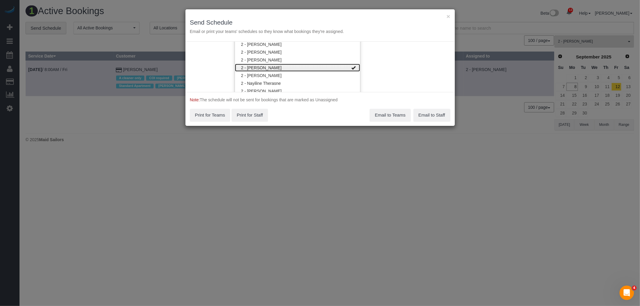
drag, startPoint x: 308, startPoint y: 68, endPoint x: 306, endPoint y: 82, distance: 13.7
click at [309, 68] on link "2 - [PERSON_NAME]" at bounding box center [297, 68] width 125 height 8
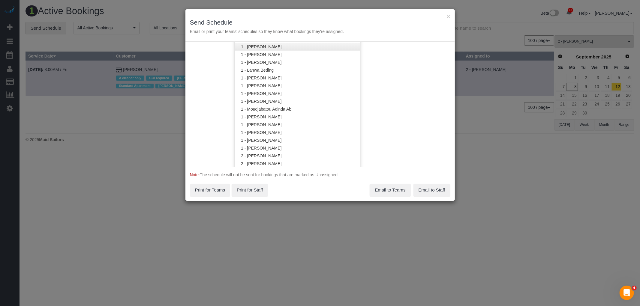
scroll to position [217, 0]
drag, startPoint x: 309, startPoint y: 71, endPoint x: 367, endPoint y: 67, distance: 57.4
click at [309, 71] on link "1 - [PERSON_NAME]" at bounding box center [297, 75] width 125 height 8
click at [392, 67] on div "Service Date 09/09/2025 09/09/2025 For All Teams Specific Team(s) 1 - Jhonaysy …" at bounding box center [321, 104] width 270 height 125
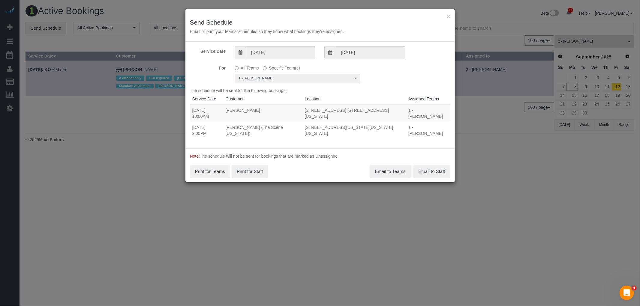
drag, startPoint x: 216, startPoint y: 121, endPoint x: 334, endPoint y: 133, distance: 118.5
click at [334, 135] on tbody "09/09/2025 10:00AM J P DILLER 515 East 14th Street, Apt. 5c, New York, NY 10009…" at bounding box center [320, 122] width 261 height 34
copy tbody "09/09/2025 10:00AM J P DILLER 515 East 14th Street, Apt. 5c, New York, NY 10009…"
click at [395, 173] on button "Email to Teams" at bounding box center [390, 171] width 41 height 13
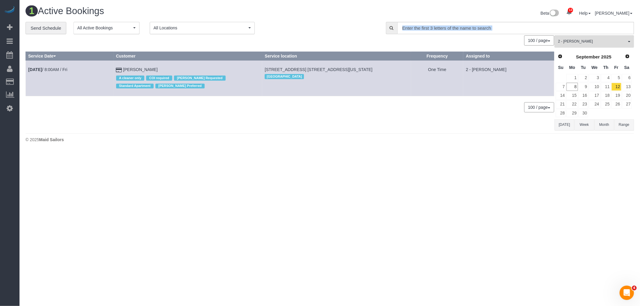
drag, startPoint x: 311, startPoint y: 35, endPoint x: 273, endPoint y: 3, distance: 49.0
click at [311, 34] on div "**********" at bounding box center [330, 76] width 609 height 109
click at [334, 34] on div "**********" at bounding box center [201, 28] width 351 height 13
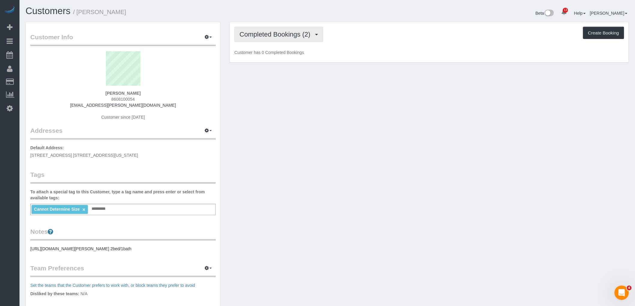
drag, startPoint x: 285, startPoint y: 34, endPoint x: 286, endPoint y: 38, distance: 3.7
click at [285, 35] on span "Completed Bookings (2)" at bounding box center [277, 35] width 74 height 8
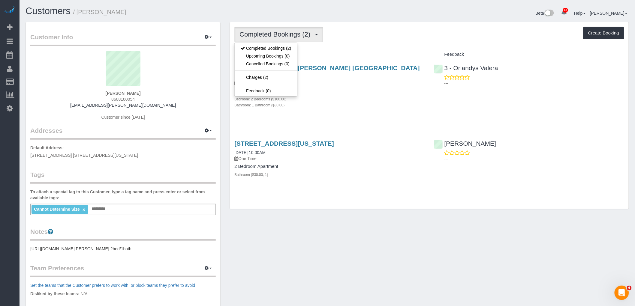
click at [399, 35] on div "Completed Bookings (2) Completed Bookings (2) Upcoming Bookings (0) Cancelled B…" at bounding box center [429, 34] width 390 height 15
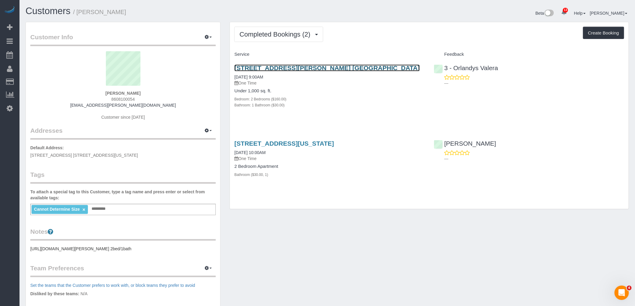
click at [365, 68] on link "[STREET_ADDRESS][PERSON_NAME] [GEOGRAPHIC_DATA]" at bounding box center [327, 68] width 186 height 7
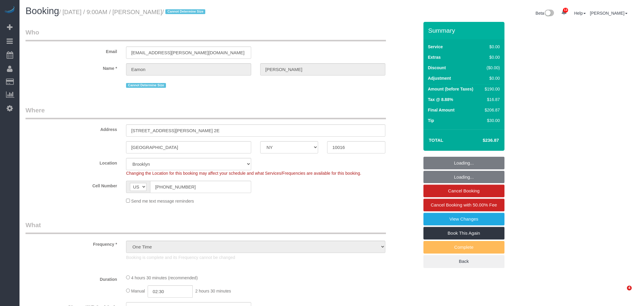
select select "NY"
select select "string:stripe-pm_1S3hZ94VGloSiKo72zB0xEVE"
select select "2"
select select "object:855"
select select "2"
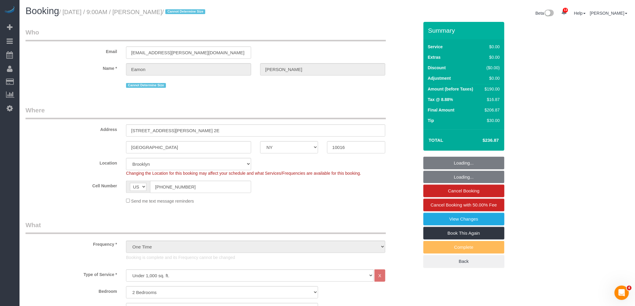
select select "spot1"
select select "number:89"
select select "number:90"
select select "number:15"
select select "number:5"
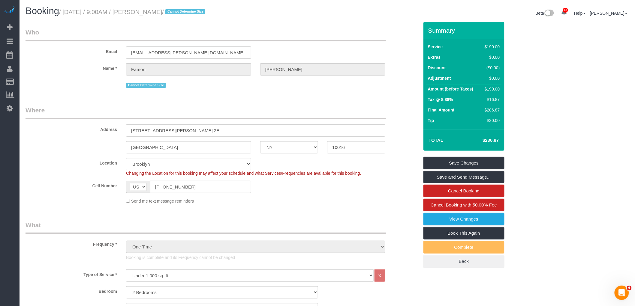
click at [72, 12] on small "/ [DATE] / 9:00AM / [PERSON_NAME] / Cannot Determine Size" at bounding box center [133, 12] width 148 height 7
click at [73, 12] on small "/ [DATE] / 9:00AM / [PERSON_NAME] / Cannot Determine Size" at bounding box center [133, 12] width 148 height 7
click at [175, 13] on small "/ [DATE] / 9:00AM / [PERSON_NAME] / Cannot Determine Size" at bounding box center [133, 12] width 148 height 7
copy small "[DATE] / 9:00AM / [PERSON_NAME]"
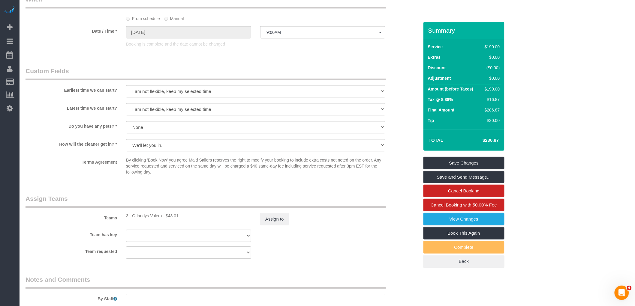
scroll to position [634, 0]
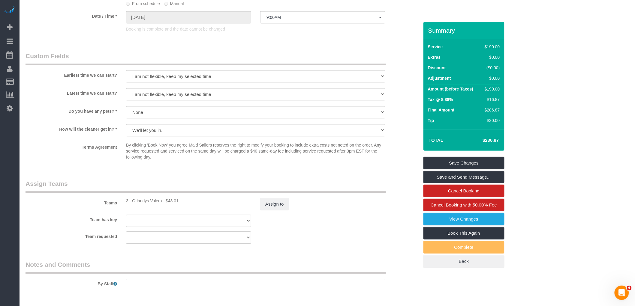
click at [145, 204] on div "3 - Orlandys Valera - $43.01" at bounding box center [188, 201] width 125 height 6
click at [144, 204] on div "3 - Orlandys Valera - $43.01" at bounding box center [188, 201] width 125 height 6
copy div "Orlandys"
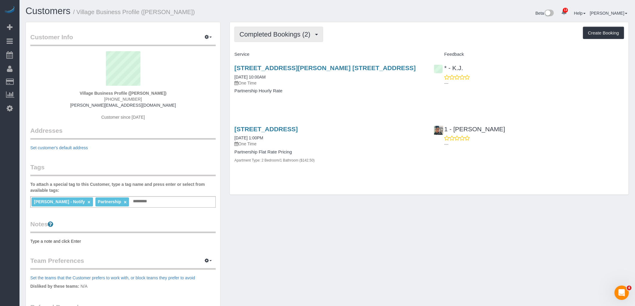
click at [274, 30] on button "Completed Bookings (2)" at bounding box center [278, 34] width 89 height 15
click at [364, 38] on div "Completed Bookings (2) Completed Bookings (2) Upcoming Bookings (1) Cancelled B…" at bounding box center [429, 34] width 390 height 15
click at [282, 31] on span "Completed Bookings (2)" at bounding box center [277, 35] width 74 height 8
click at [281, 55] on link "Upcoming Bookings (1)" at bounding box center [266, 56] width 62 height 8
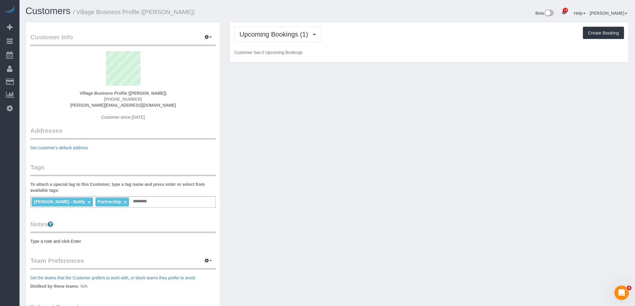
click at [411, 41] on div "Upcoming Bookings (1) Completed Bookings (2) Upcoming Bookings (1) Cancelled Bo…" at bounding box center [429, 34] width 390 height 15
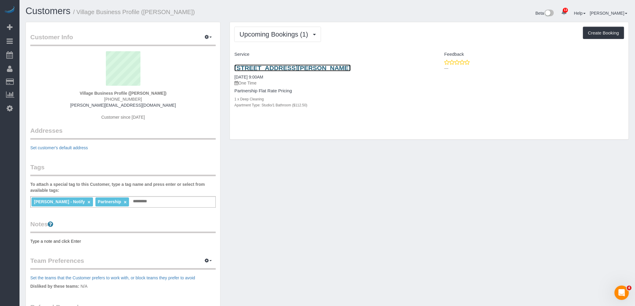
click at [312, 68] on link "[STREET_ADDRESS][PERSON_NAME]" at bounding box center [292, 68] width 116 height 7
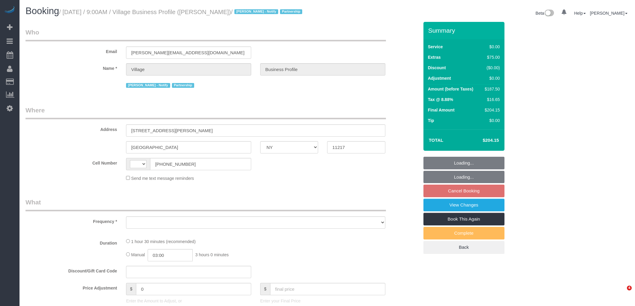
select select "NY"
select select "string:[GEOGRAPHIC_DATA]"
select select "string:stripe-pm_1RlxuC4VGloSiKo7SRpjd9jw"
select select "number:89"
select select "number:90"
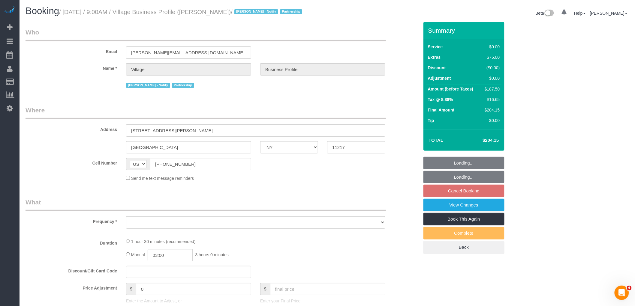
select select "number:15"
select select "number:5"
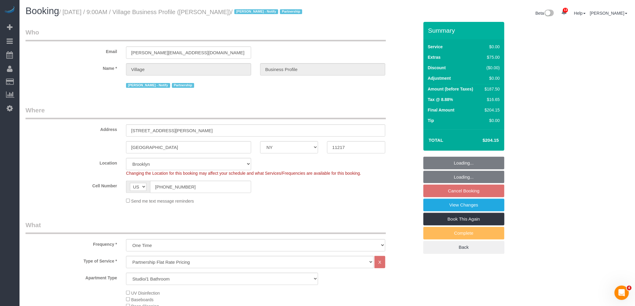
select select "object:825"
select select "spot2"
select select "object:979"
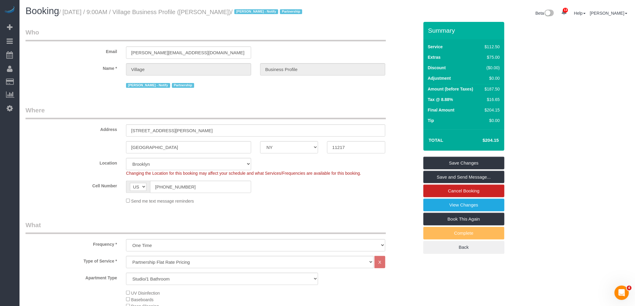
scroll to position [100, 0]
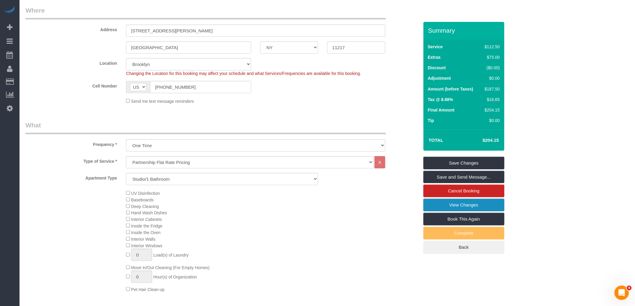
click at [483, 207] on link "View Changes" at bounding box center [464, 205] width 81 height 13
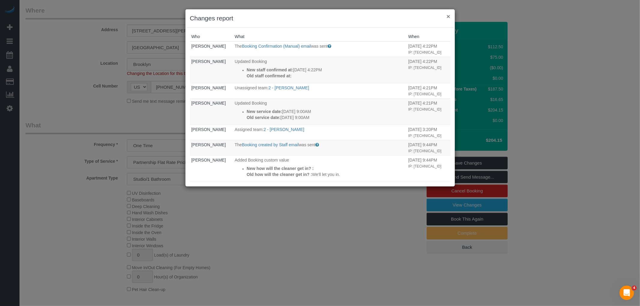
click at [447, 18] on button "×" at bounding box center [449, 16] width 4 height 6
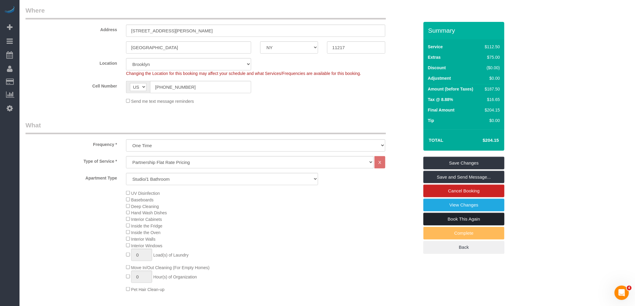
click at [466, 221] on link "Book This Again" at bounding box center [464, 219] width 81 height 13
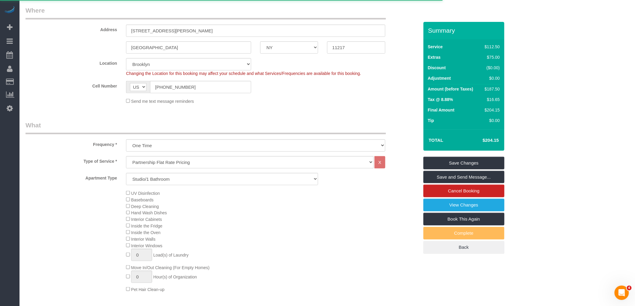
select select "NY"
select select "number:89"
select select "number:90"
select select "number:15"
select select "number:5"
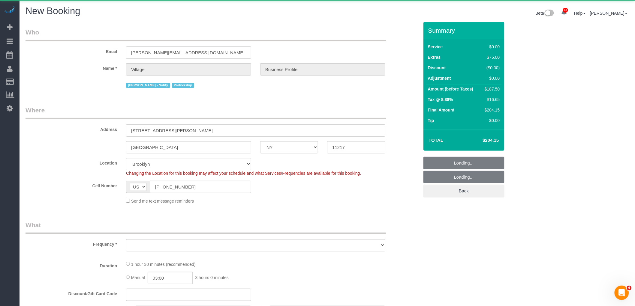
select select "object:2372"
select select "string:stripe-pm_1RlxuC4VGloSiKo7SRpjd9jw"
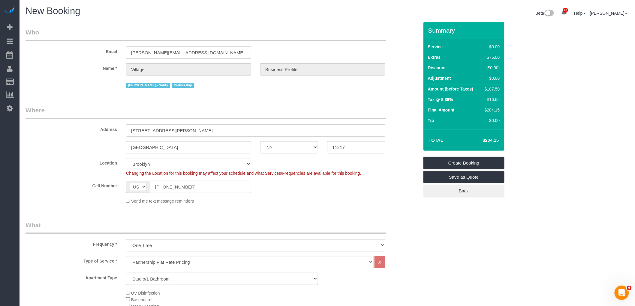
select select "object:2871"
drag, startPoint x: 203, startPoint y: 129, endPoint x: 70, endPoint y: 135, distance: 133.1
click at [68, 135] on div "Address [STREET_ADDRESS][PERSON_NAME]" at bounding box center [222, 121] width 403 height 31
paste input "[STREET_ADDRESS]. [GEOGRAPHIC_DATA], NY 11201"
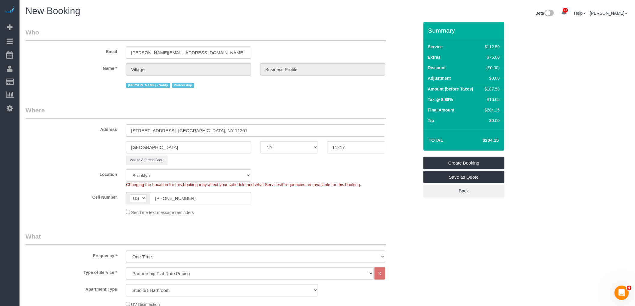
click at [217, 132] on input "[STREET_ADDRESS]. [GEOGRAPHIC_DATA], NY 11201" at bounding box center [255, 131] width 259 height 12
type input "[STREET_ADDRESS]. [GEOGRAPHIC_DATA], NY 11201"
click at [306, 149] on div "[GEOGRAPHIC_DATA] AK AL AR AZ CA CO CT DC DE [GEOGRAPHIC_DATA] [GEOGRAPHIC_DATA…" at bounding box center [222, 147] width 403 height 12
paste input "01"
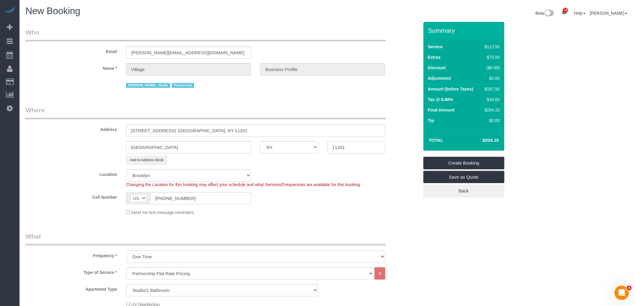
type input "11201"
click at [192, 130] on input "[STREET_ADDRESS]. [GEOGRAPHIC_DATA], NY 11201" at bounding box center [255, 131] width 259 height 12
drag, startPoint x: 182, startPoint y: 132, endPoint x: 245, endPoint y: 134, distance: 62.5
click at [244, 134] on input "[STREET_ADDRESS]. [GEOGRAPHIC_DATA], NY 11201" at bounding box center [255, 131] width 259 height 12
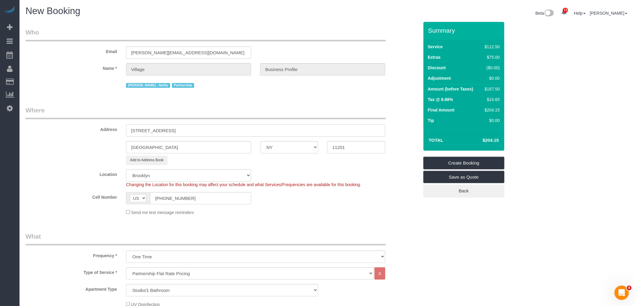
click at [170, 131] on input "[STREET_ADDRESS]" at bounding box center [255, 131] width 259 height 12
drag, startPoint x: 114, startPoint y: 136, endPoint x: 149, endPoint y: 124, distance: 36.4
click at [36, 137] on div "Address [STREET_ADDRESS] 4H" at bounding box center [222, 121] width 403 height 31
type input "[STREET_ADDRESS] 4H"
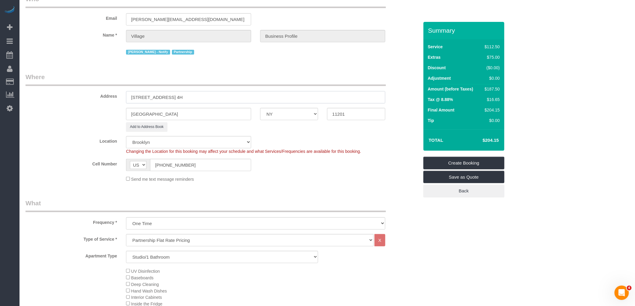
scroll to position [133, 0]
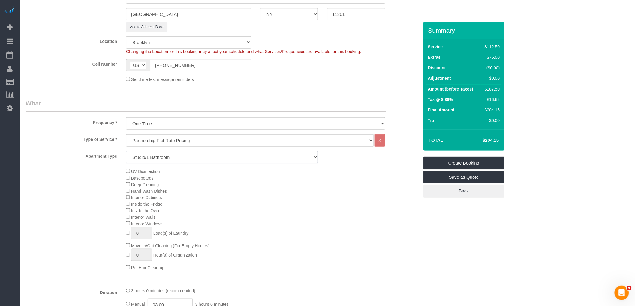
click at [244, 159] on select "Studio/1 Bathroom 1 Bedroom/1 Bathroom 1 Bedroom/2 Bathroom 2 Bedroom/1 Bathroo…" at bounding box center [222, 157] width 192 height 12
click at [126, 152] on select "Studio/1 Bathroom 1 Bedroom/1 Bathroom 1 Bedroom/2 Bathroom 2 Bedroom/1 Bathroo…" at bounding box center [222, 157] width 192 height 12
drag, startPoint x: 213, startPoint y: 159, endPoint x: 212, endPoint y: 164, distance: 4.2
click at [213, 159] on select "Studio/1 Bathroom 1 Bedroom/1 Bathroom 1 Bedroom/2 Bathroom 2 Bedroom/1 Bathroo…" at bounding box center [222, 157] width 192 height 12
select select "4"
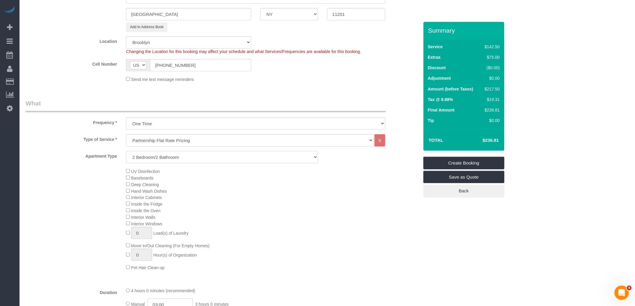
click at [126, 152] on select "Studio/1 Bathroom 1 Bedroom/1 Bathroom 1 Bedroom/2 Bathroom 2 Bedroom/1 Bathroo…" at bounding box center [222, 157] width 192 height 12
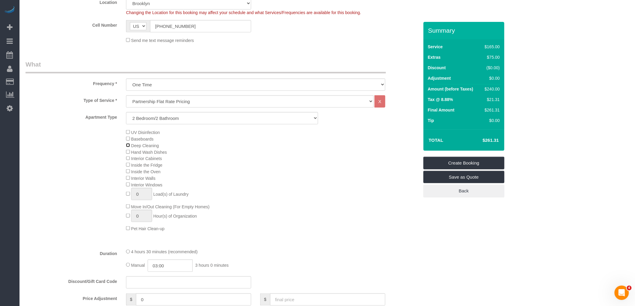
scroll to position [233, 0]
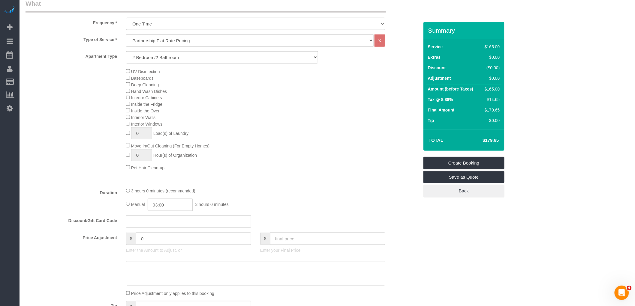
click at [125, 197] on div "3 hours 0 minutes (recommended) Manual 03:00 3 hours 0 minutes" at bounding box center [256, 199] width 268 height 23
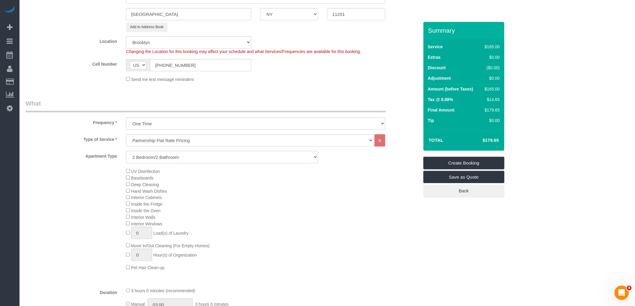
click at [216, 155] on select "Studio/1 Bathroom 1 Bedroom/1 Bathroom 1 Bedroom/2 Bathroom 2 Bedroom/1 Bathroo…" at bounding box center [222, 157] width 192 height 12
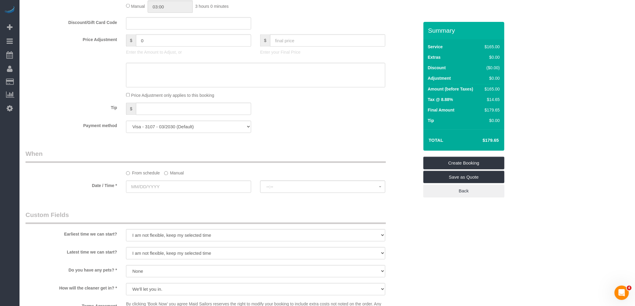
scroll to position [500, 0]
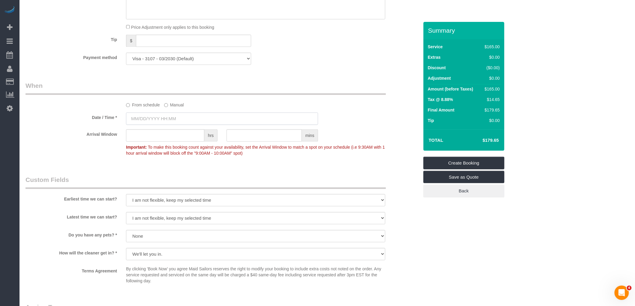
click at [183, 125] on input "text" at bounding box center [222, 119] width 192 height 12
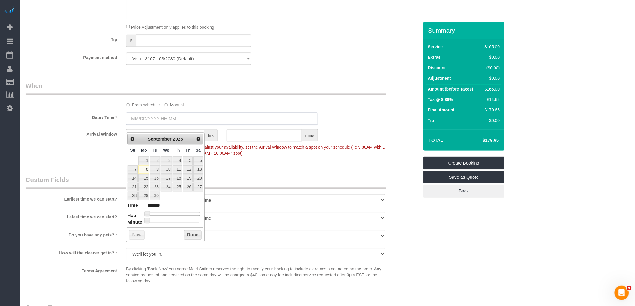
type input "[DATE] 8:00AM"
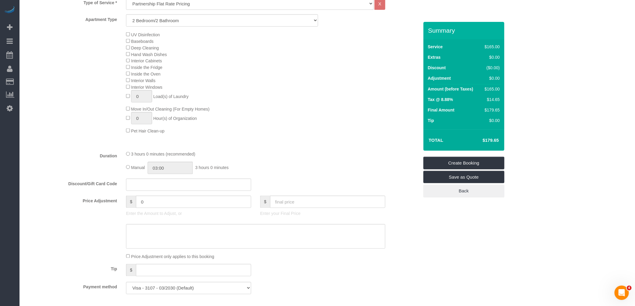
scroll to position [367, 0]
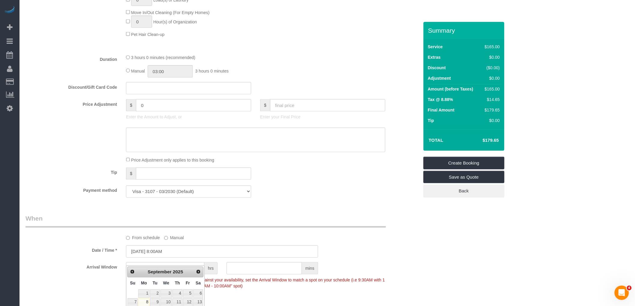
click at [329, 78] on div "Manual 03:00 3 hours 0 minutes" at bounding box center [255, 71] width 259 height 12
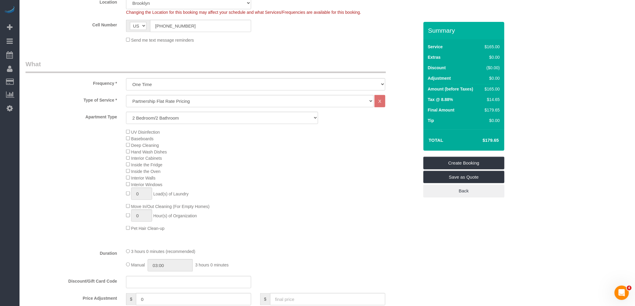
scroll to position [134, 0]
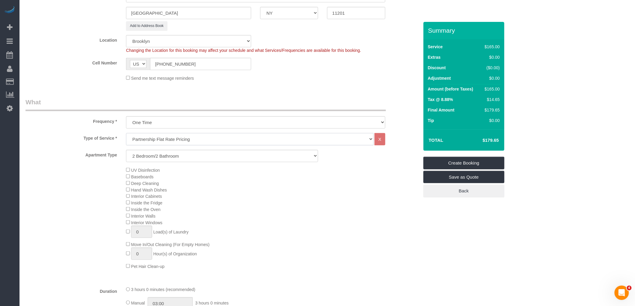
click at [192, 139] on select "Under 1,000 sq. ft. 1,001 - 1,500 sq. ft. 1,500+ sq. ft. Custom Cleaning Office…" at bounding box center [250, 139] width 248 height 12
select select "836"
click at [126, 134] on select "Under 1,000 sq. ft. 1,001 - 1,500 sq. ft. 1,500+ sq. ft. Custom Cleaning Office…" at bounding box center [250, 139] width 248 height 12
select select "1"
select select "60"
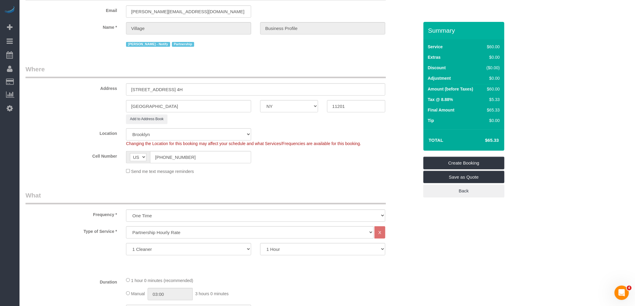
scroll to position [0, 0]
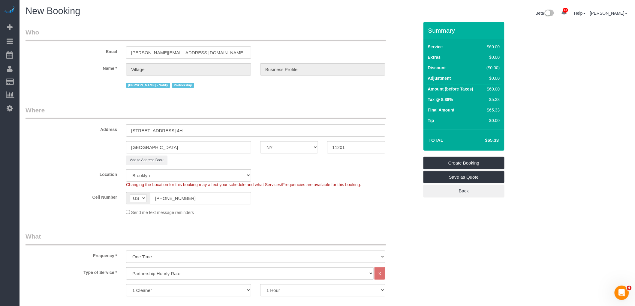
drag, startPoint x: 390, startPoint y: 8, endPoint x: 451, endPoint y: 1, distance: 61.6
click at [390, 8] on div "Beta 13 Your Notifications You have 0 alerts × You have 1 to charge for [DATE] …" at bounding box center [480, 14] width 306 height 16
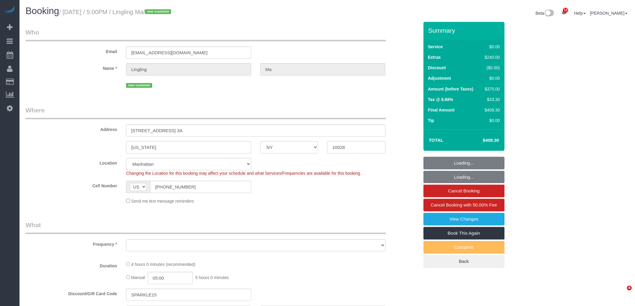
select select "NY"
select select "number:89"
select select "number:90"
select select "number:15"
select select "number:6"
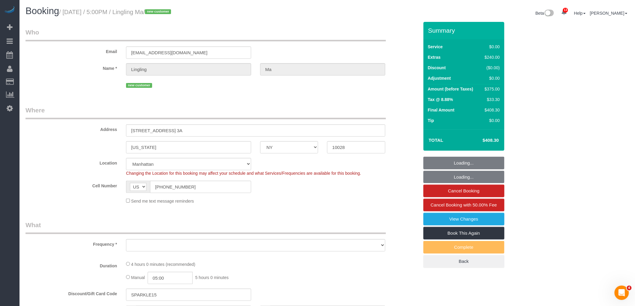
select select "string:stripe-pm_1S5ADb4VGloSiKo7POxdAiN1"
select select "spot1"
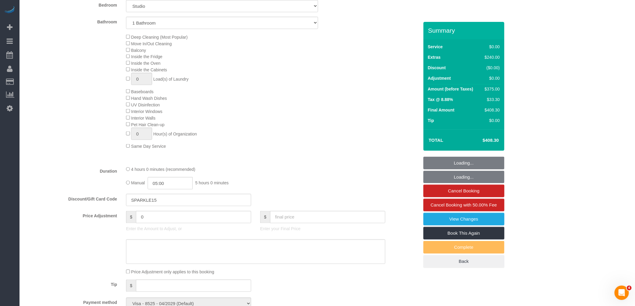
select select "object:1459"
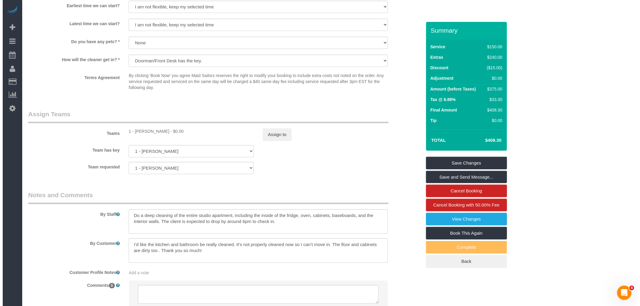
scroll to position [734, 0]
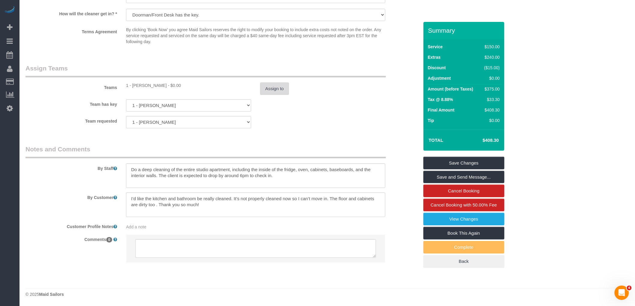
click at [280, 86] on button "Assign to" at bounding box center [274, 89] width 29 height 13
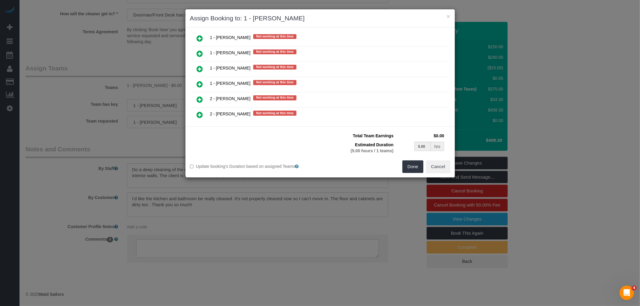
scroll to position [901, 0]
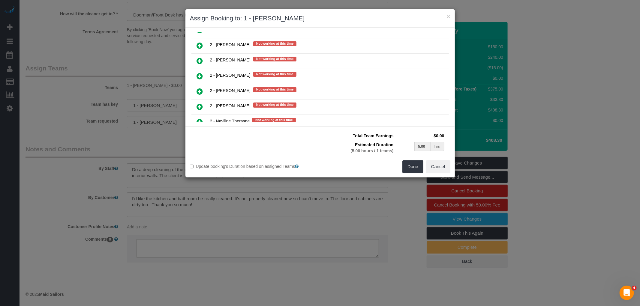
click at [200, 103] on icon at bounding box center [200, 106] width 6 height 7
type input "2.50"
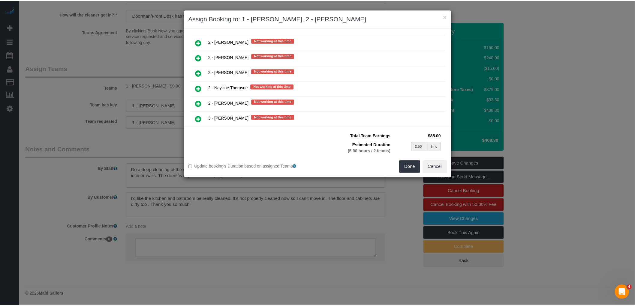
scroll to position [881, 0]
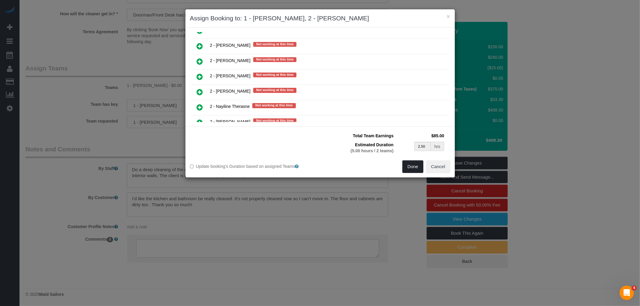
click at [409, 167] on button "Done" at bounding box center [413, 167] width 21 height 13
type input "02:30"
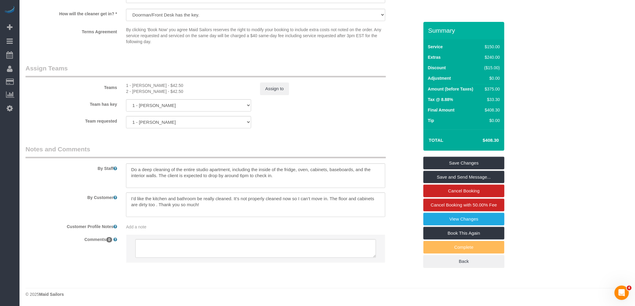
click at [365, 120] on div "Team requested 1 - Ingrid Malasi 000- Donna Mercado 000 - Partnerships 000 - TE…" at bounding box center [222, 122] width 403 height 12
select select "spot50"
click at [482, 160] on link "Save Changes" at bounding box center [464, 163] width 81 height 13
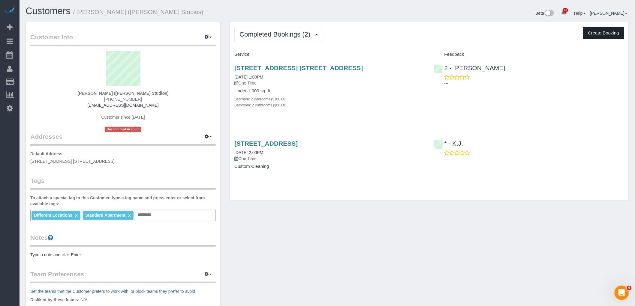
click at [597, 34] on button "Create Booking" at bounding box center [603, 33] width 41 height 13
select select "NY"
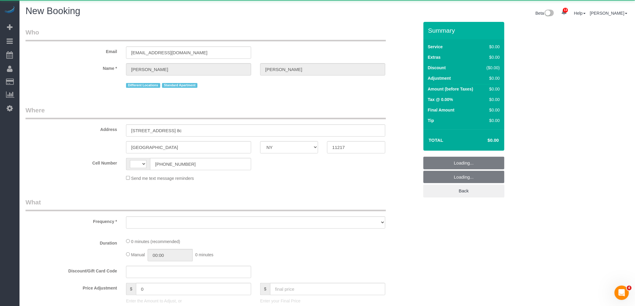
select select "object:700"
select select "string:[GEOGRAPHIC_DATA]"
select select "number:89"
select select "number:90"
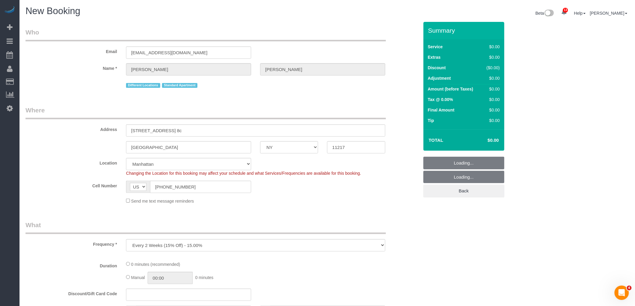
select select "string:stripe-pm_1Rb4884VGloSiKo76qH6evAo"
select select "object:1098"
select select "6"
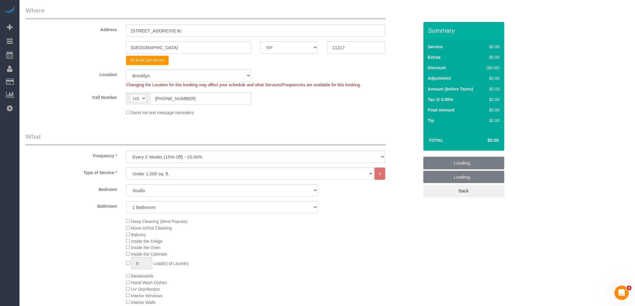
scroll to position [133, 0]
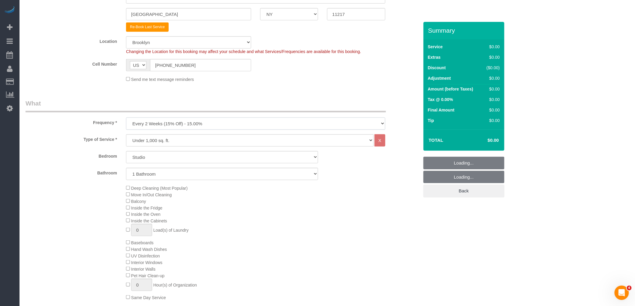
click at [229, 123] on select "One Time Weekly (20% Off) - 20.00% Every 2 Weeks (15% Off) - 15.00% Every 4 Wee…" at bounding box center [255, 124] width 259 height 12
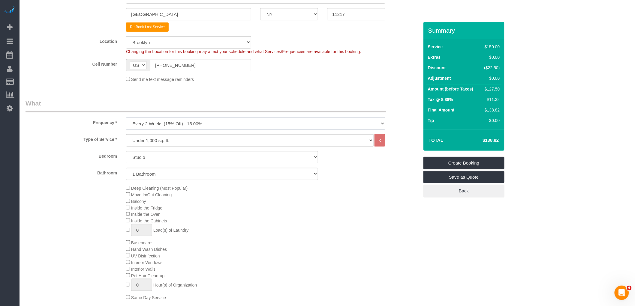
select select "object:1668"
click at [126, 119] on select "One Time Weekly (20% Off) - 20.00% Every 2 Weeks (15% Off) - 15.00% Every 4 Wee…" at bounding box center [255, 124] width 259 height 12
click at [188, 161] on select "Studio 1 Bedroom 2 Bedrooms 3 Bedrooms" at bounding box center [222, 157] width 192 height 12
select select "1"
click at [126, 152] on select "Studio 1 Bedroom 2 Bedrooms 3 Bedrooms" at bounding box center [222, 157] width 192 height 12
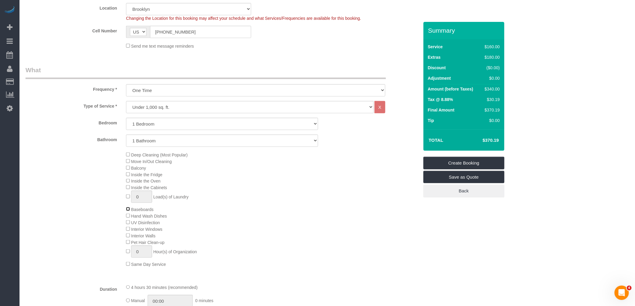
scroll to position [200, 0]
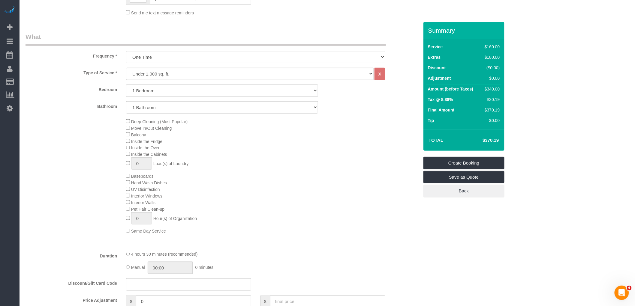
click at [130, 199] on span "Interior Windows" at bounding box center [144, 196] width 36 height 5
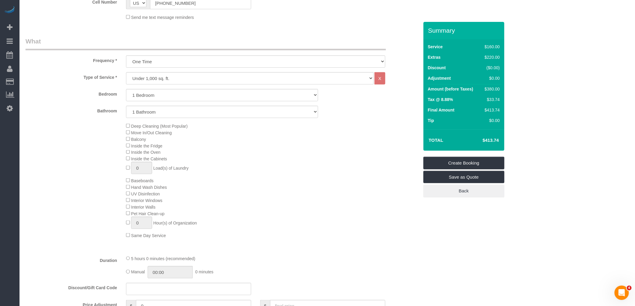
scroll to position [67, 0]
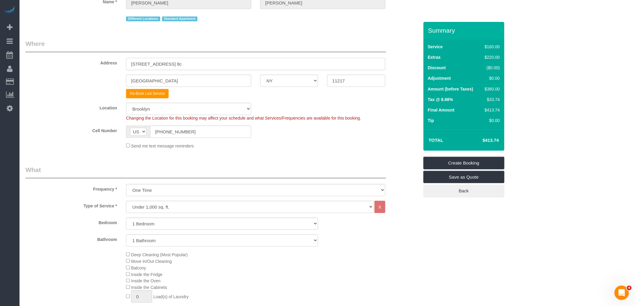
drag, startPoint x: 36, startPoint y: 76, endPoint x: 151, endPoint y: 70, distance: 115.4
click at [26, 77] on sui-booking-address "Address 557 Atlantic Avenue Apt. 8c Brooklyn AK AL AR AZ CA CO CT DC DE FL GA H…" at bounding box center [223, 68] width 394 height 59
click at [328, 149] on div "Send me text message reminders" at bounding box center [256, 146] width 268 height 7
click at [231, 209] on select "Under 1,000 sq. ft. 1,001 - 1,500 sq. ft. 1,500+ sq. ft. Custom Cleaning Office…" at bounding box center [250, 207] width 248 height 12
select select "213"
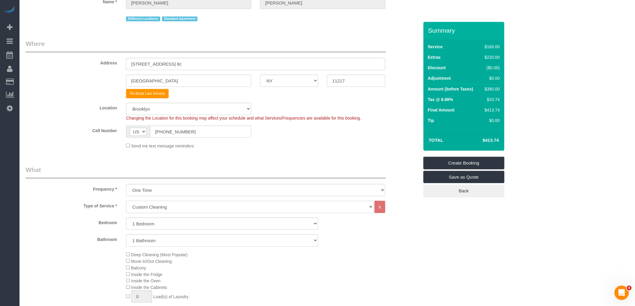
click at [126, 202] on select "Under 1,000 sq. ft. 1,001 - 1,500 sq. ft. 1,500+ sq. ft. Custom Cleaning Office…" at bounding box center [250, 207] width 248 height 12
select select "1"
select select "120"
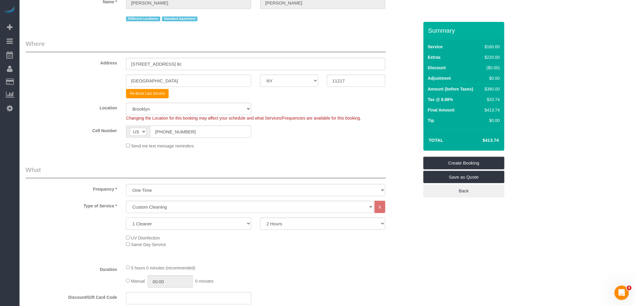
click at [209, 225] on select "1 Cleaner 2 Cleaners 3 Cleaners 4 Cleaners 5 Cleaners" at bounding box center [188, 224] width 125 height 12
select select "2"
click at [126, 219] on select "1 Cleaner 2 Cleaners 3 Cleaners 4 Cleaners 5 Cleaners" at bounding box center [188, 224] width 125 height 12
click at [291, 226] on select "2 Hours 2.5 Hours 3 Hours 3.5 Hours 4 Hours 4.5 Hours 5 Hours 5.5 Hours 6 Hours…" at bounding box center [322, 224] width 125 height 12
click at [260, 219] on select "2 Hours 2.5 Hours 3 Hours 3.5 Hours 4 Hours 4.5 Hours 5 Hours 5.5 Hours 6 Hours…" at bounding box center [322, 224] width 125 height 12
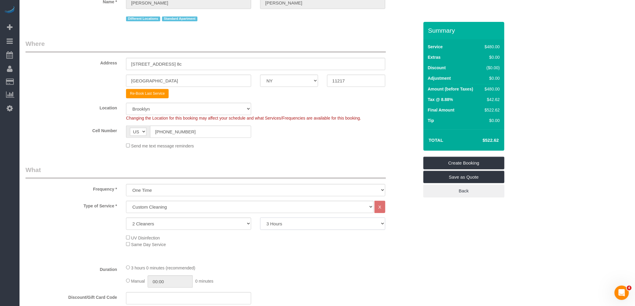
click at [299, 226] on select "2 Hours 2.5 Hours 3 Hours 3.5 Hours 4 Hours 4.5 Hours 5 Hours 5.5 Hours 6 Hours…" at bounding box center [322, 224] width 125 height 12
select select "210"
click at [260, 219] on select "2 Hours 2.5 Hours 3 Hours 3.5 Hours 4 Hours 4.5 Hours 5 Hours 5.5 Hours 6 Hours…" at bounding box center [322, 224] width 125 height 12
click at [227, 207] on select "Under 1,000 sq. ft. 1,001 - 1,500 sq. ft. 1,500+ sq. ft. Custom Cleaning Office…" at bounding box center [250, 207] width 248 height 12
select select "216"
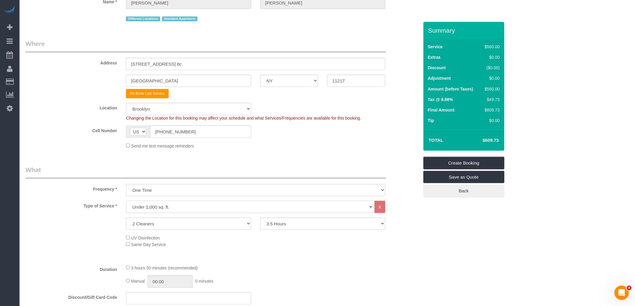
click at [126, 202] on select "Under 1,000 sq. ft. 1,001 - 1,500 sq. ft. 1,500+ sq. ft. Custom Cleaning Office…" at bounding box center [250, 207] width 248 height 12
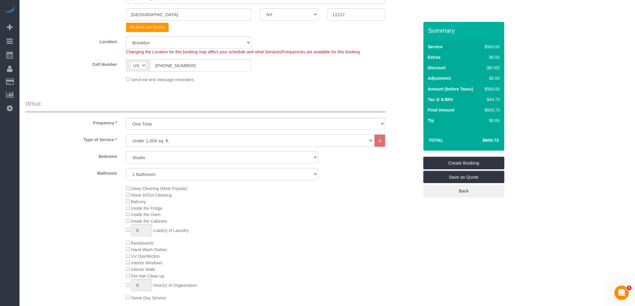
scroll to position [133, 0]
click at [172, 158] on select "Studio 1 Bedroom 2 Bedrooms 3 Bedrooms" at bounding box center [222, 157] width 192 height 12
select select "3"
click at [126, 152] on select "Studio 1 Bedroom 2 Bedrooms 3 Bedrooms" at bounding box center [222, 157] width 192 height 12
click at [174, 175] on select "1 Bathroom 2 Bathrooms" at bounding box center [222, 174] width 192 height 12
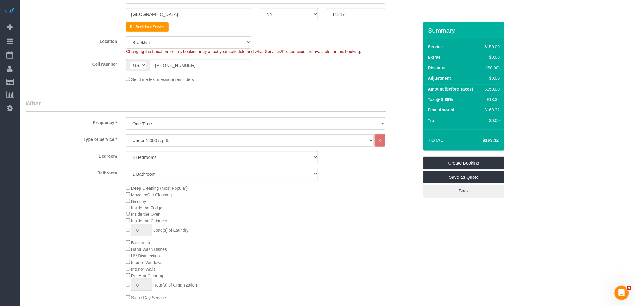
select select "2"
click at [126, 169] on select "1 Bathroom 2 Bathrooms" at bounding box center [222, 174] width 192 height 12
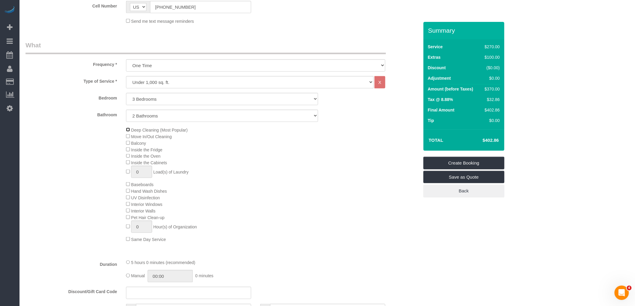
scroll to position [200, 0]
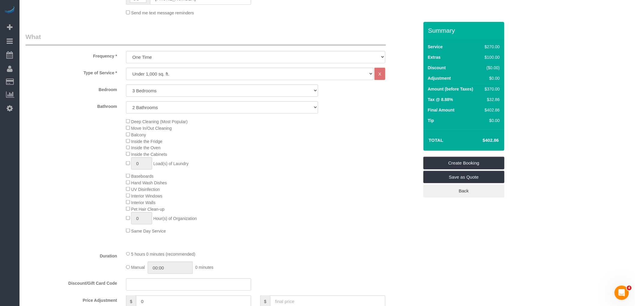
click at [130, 179] on span "Baseboards" at bounding box center [140, 176] width 28 height 5
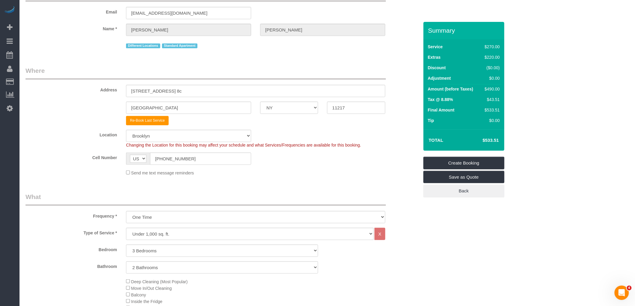
scroll to position [0, 0]
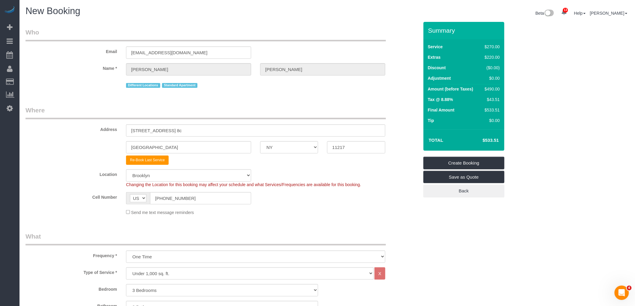
click at [336, 47] on div "Email dlpevel55@gmail.com" at bounding box center [222, 43] width 403 height 31
drag, startPoint x: 43, startPoint y: 158, endPoint x: 317, endPoint y: 101, distance: 279.4
click at [43, 158] on link "Time Tracking Logs" at bounding box center [57, 156] width 75 height 12
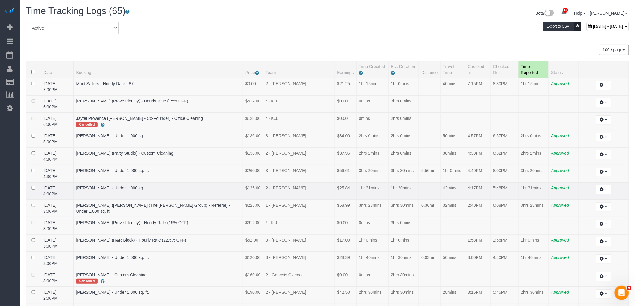
click at [397, 183] on td "1hr 30mins" at bounding box center [403, 191] width 31 height 17
drag, startPoint x: 518, startPoint y: 147, endPoint x: 536, endPoint y: 147, distance: 18.6
click at [538, 148] on td "2hrs 2mins" at bounding box center [533, 156] width 30 height 17
click at [472, 165] on td "4:40PM" at bounding box center [477, 173] width 25 height 17
drag, startPoint x: 444, startPoint y: 149, endPoint x: 451, endPoint y: 149, distance: 6.7
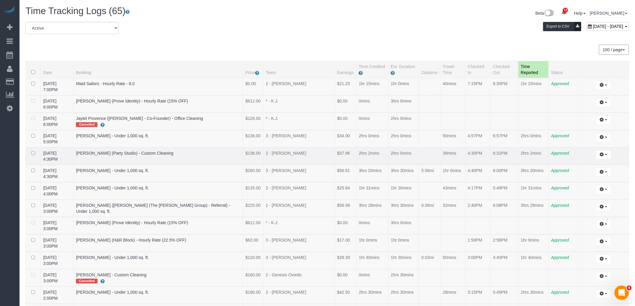
click at [451, 149] on tr "09/08/2025 4:30PM Jesse Pliner (Party Studio) - Custom Cleaning $136.00 2 - Alk…" at bounding box center [327, 156] width 603 height 17
click at [448, 183] on td "43mins" at bounding box center [452, 191] width 25 height 17
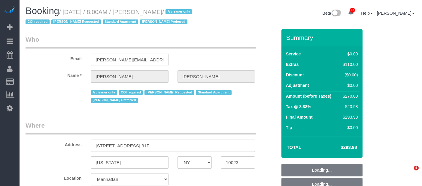
select select "NY"
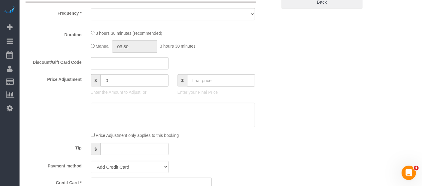
select select "number:56"
select select "number:90"
select select "number:15"
select select "number:7"
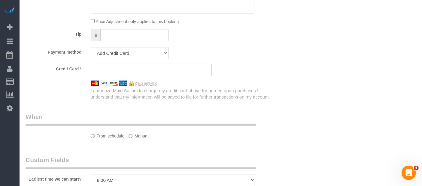
select select "string:stripe-pm_1S076c4VGloSiKo7z0g1OGNA"
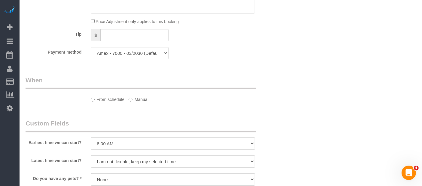
select select "object:1435"
select select "1"
select select "spot1"
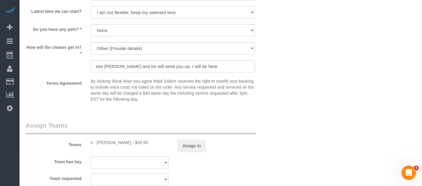
scroll to position [813, 0]
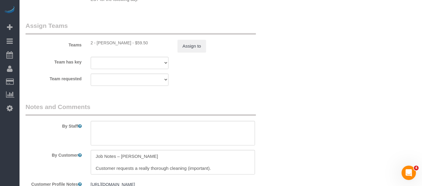
select select "1"
